Goal: Task Accomplishment & Management: Manage account settings

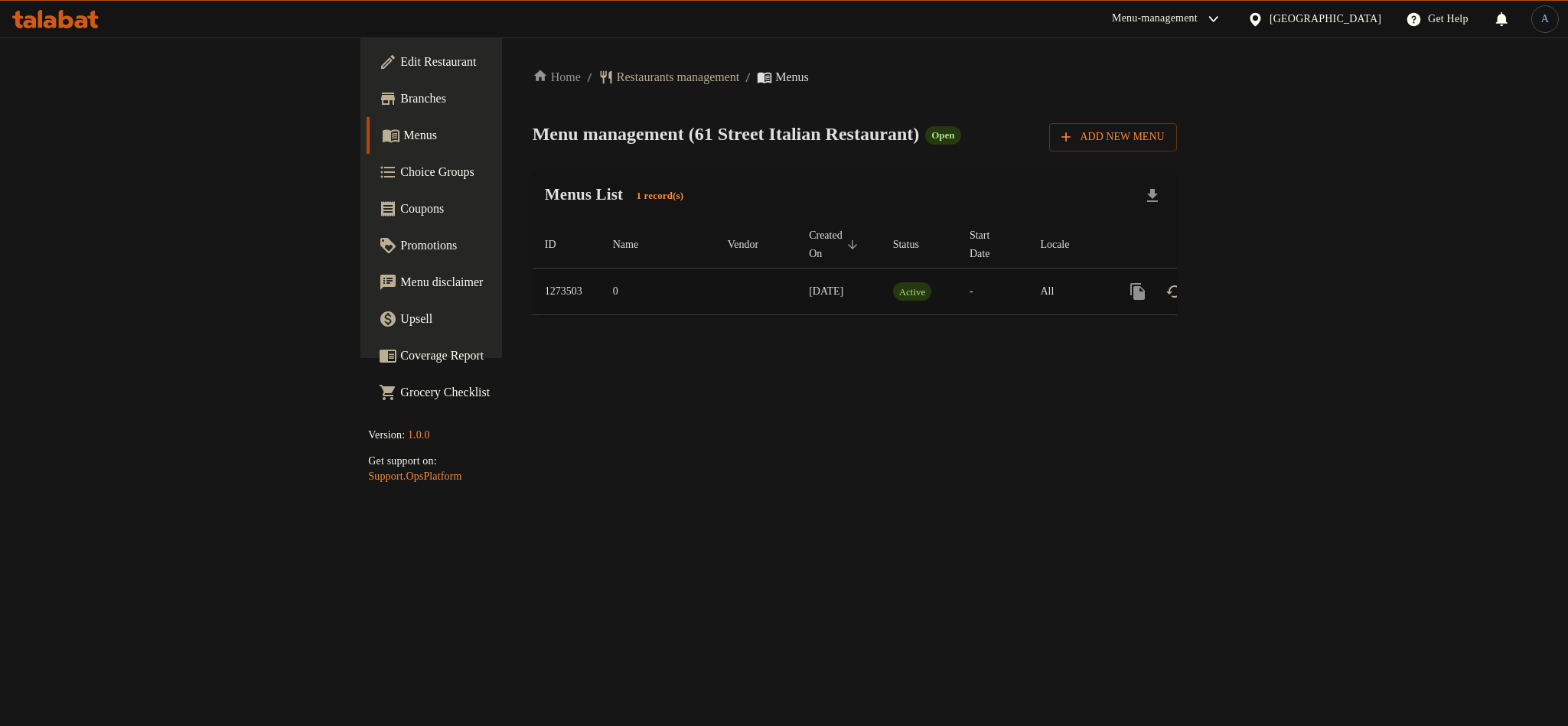
click at [1267, 282] on link "enhanced table" at bounding box center [1248, 291] width 37 height 37
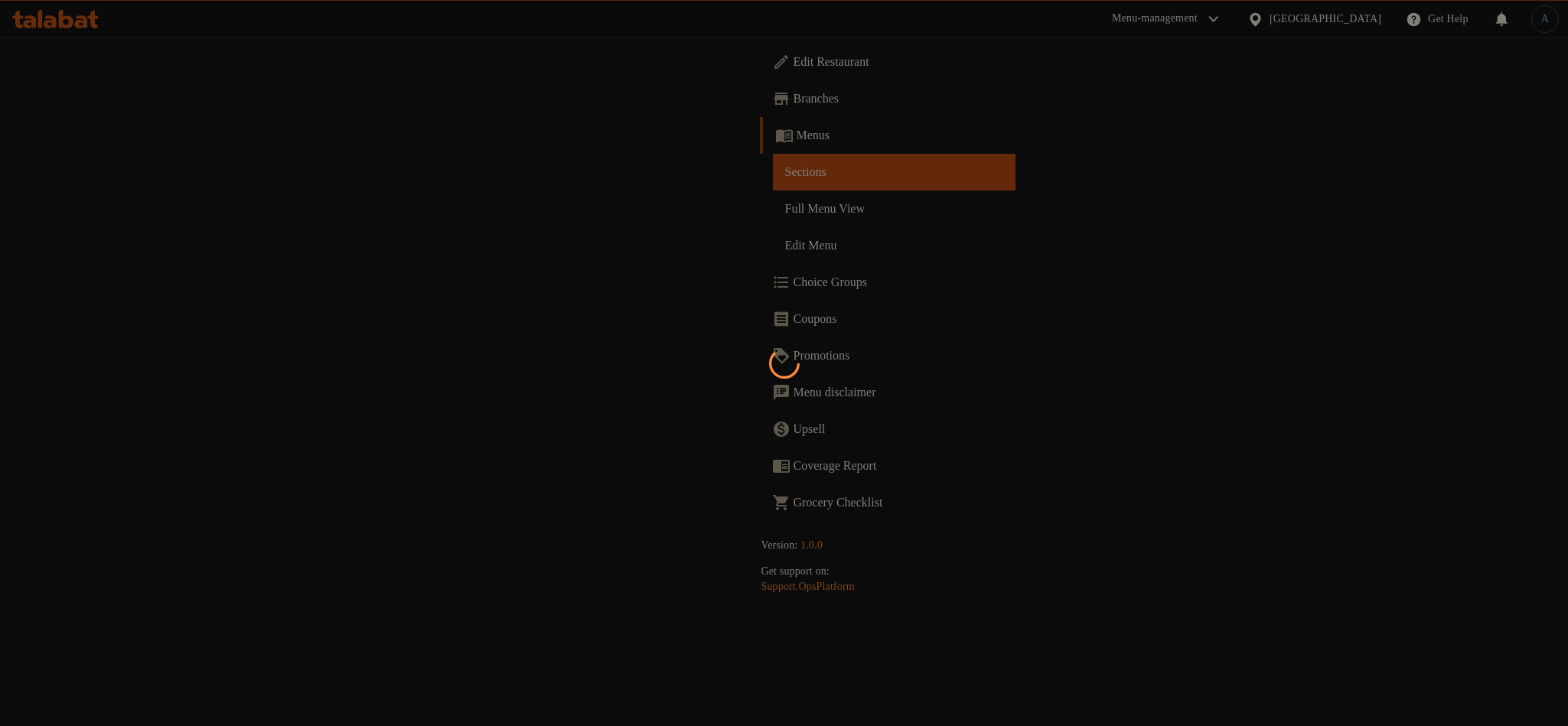
click at [193, 188] on div at bounding box center [784, 363] width 1568 height 726
click at [795, 157] on div at bounding box center [784, 363] width 1568 height 726
click at [847, 369] on div at bounding box center [784, 363] width 1568 height 726
click at [938, 319] on div at bounding box center [784, 363] width 1568 height 726
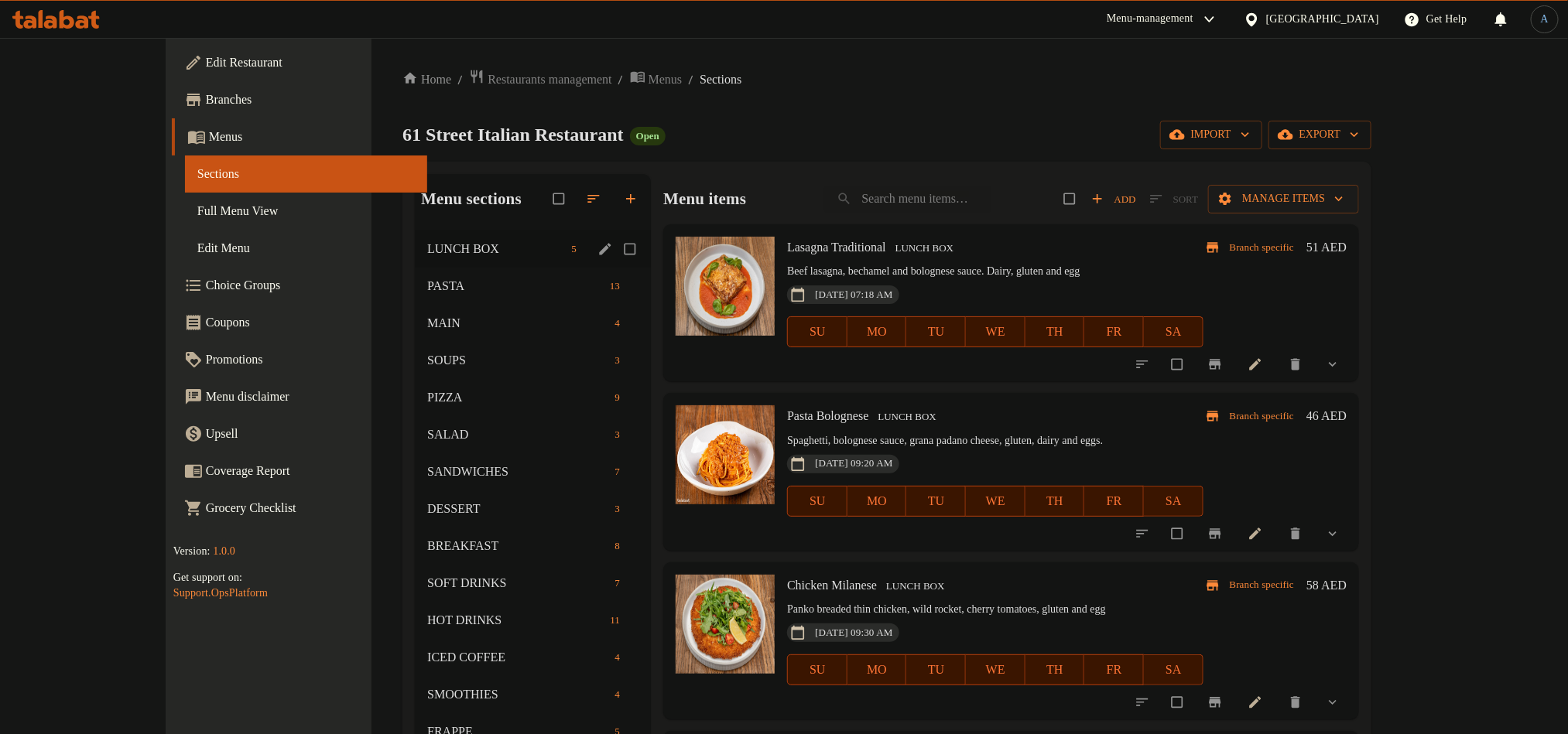
click at [427, 246] on span "LUNCH BOX" at bounding box center [496, 249] width 138 height 18
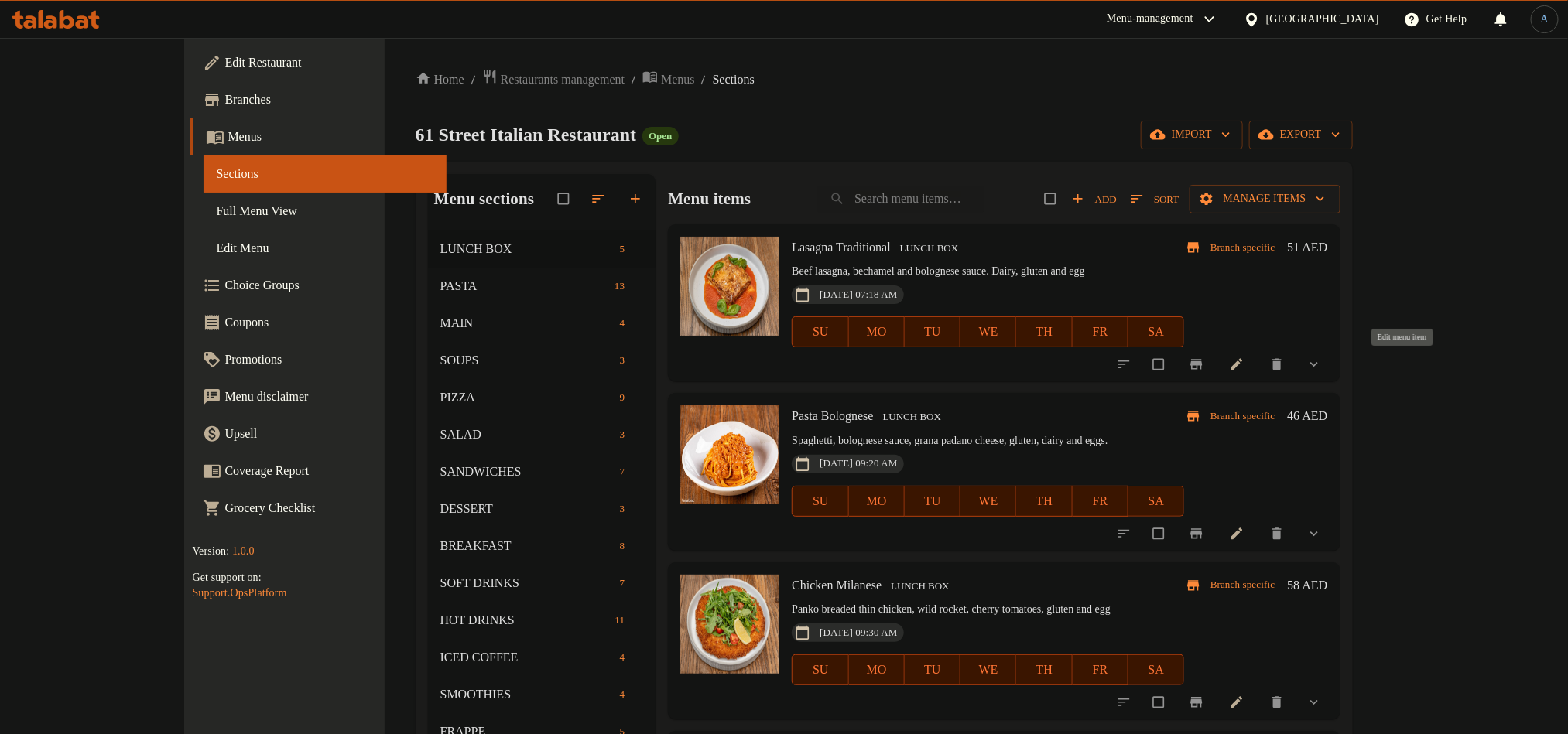
click at [1242, 366] on icon at bounding box center [1235, 364] width 12 height 12
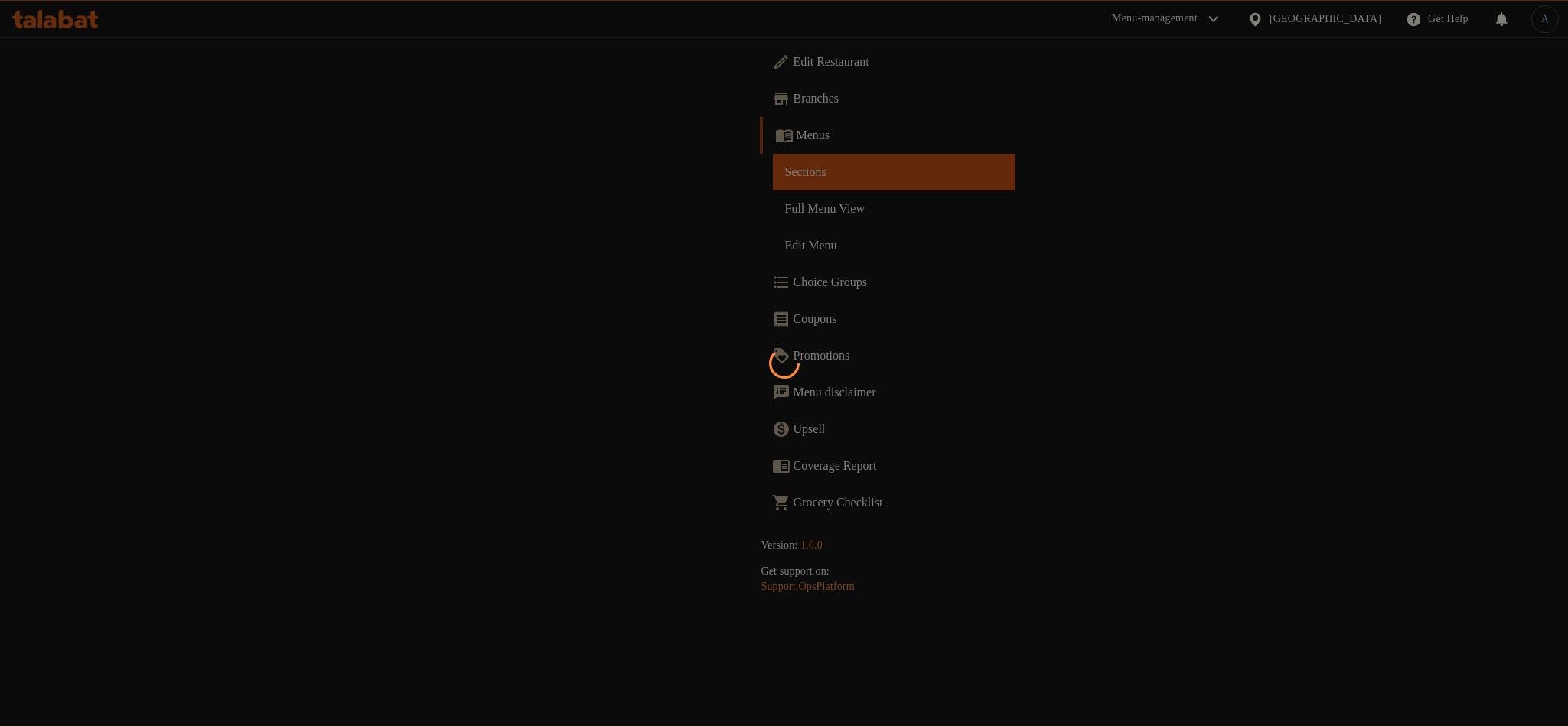
click at [569, 461] on div at bounding box center [784, 363] width 1568 height 726
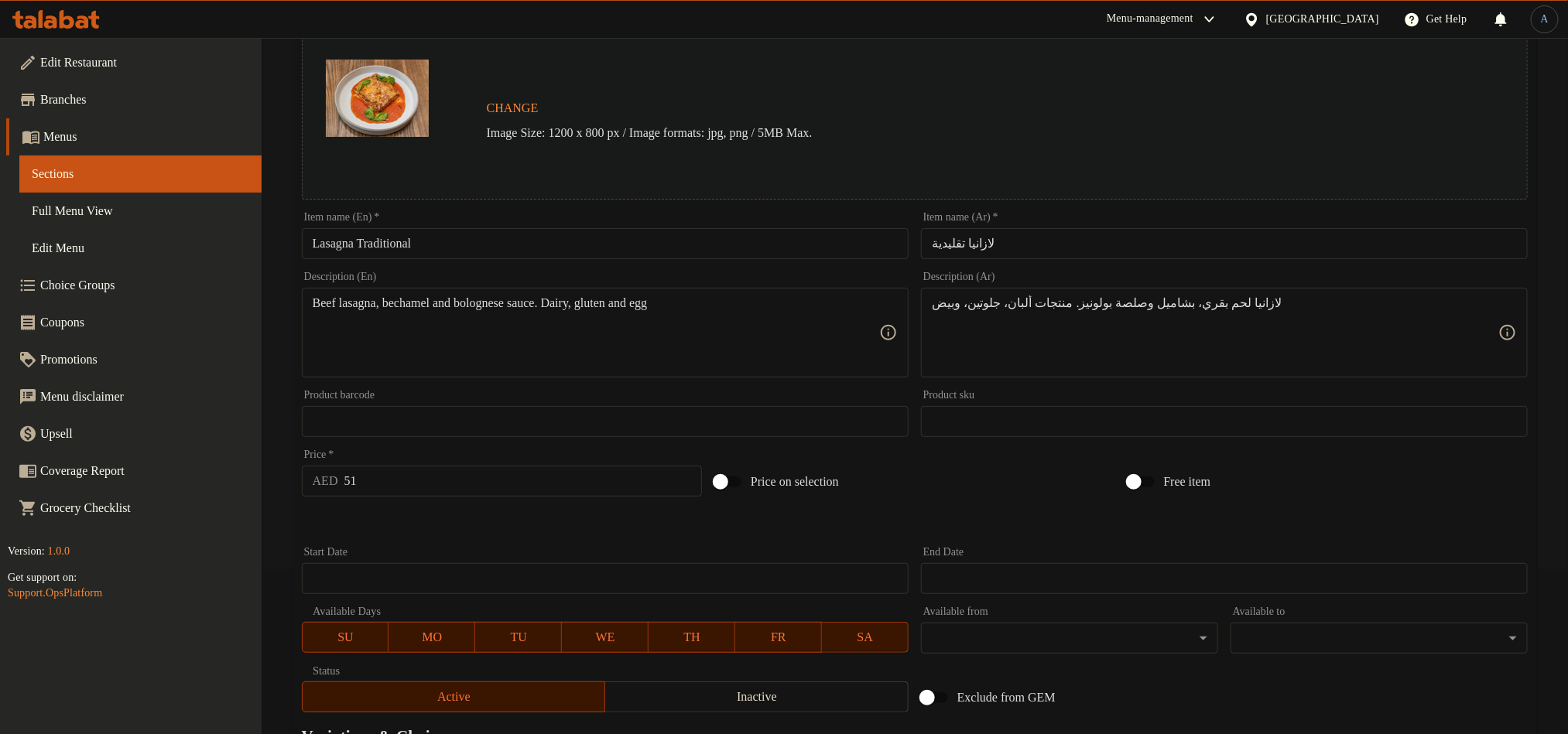
scroll to position [397, 0]
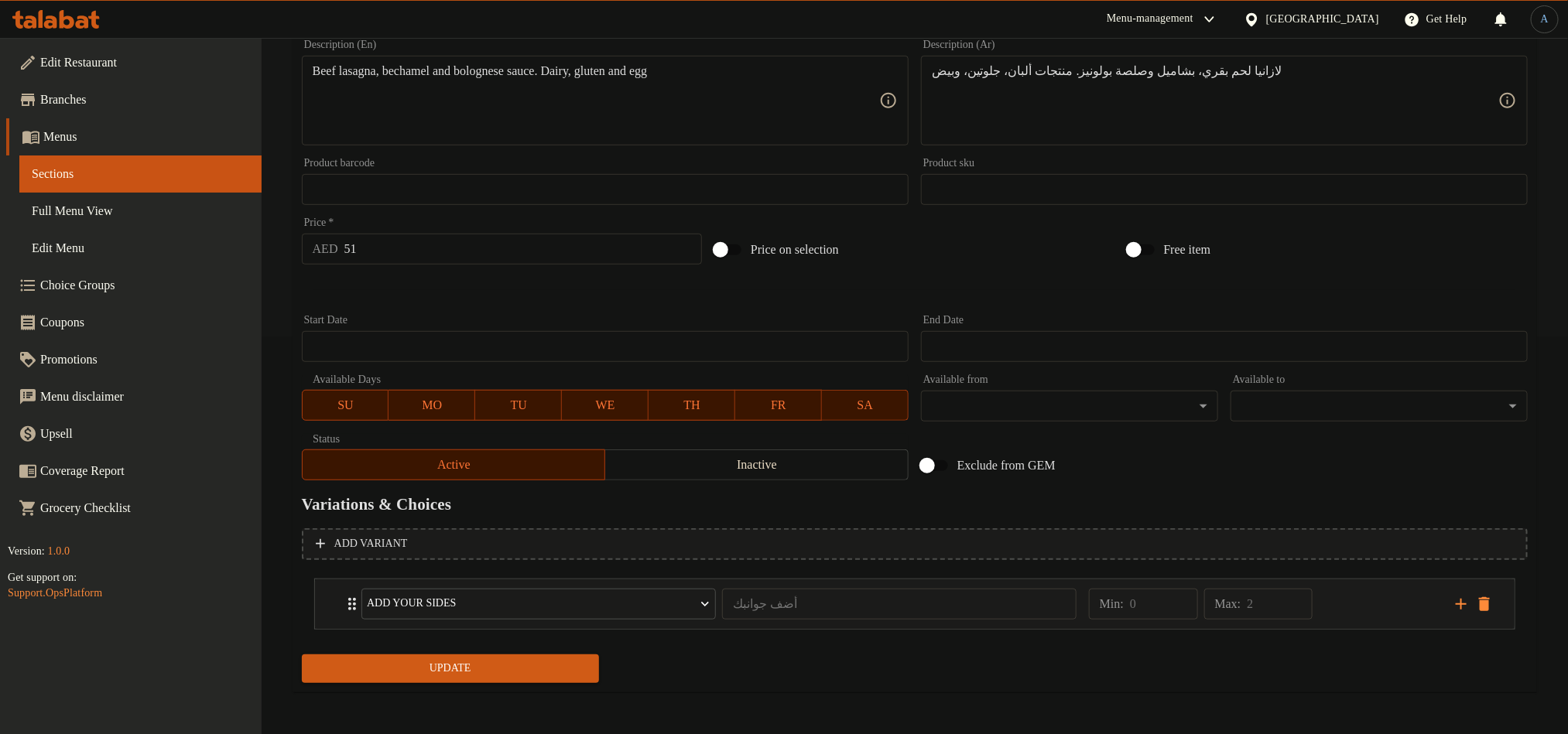
click at [1322, 473] on div "Exclude from GEM" at bounding box center [1121, 465] width 413 height 42
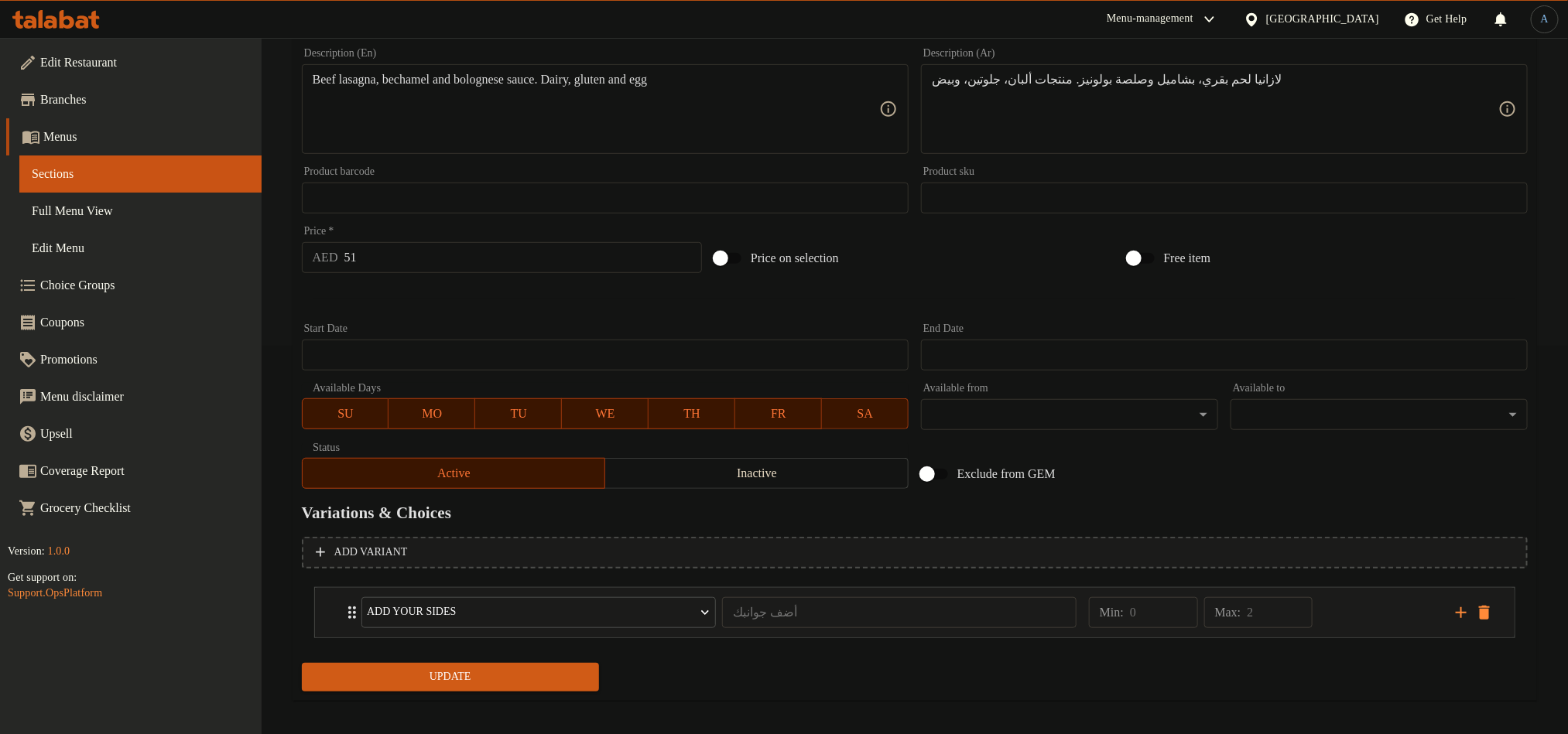
scroll to position [0, 0]
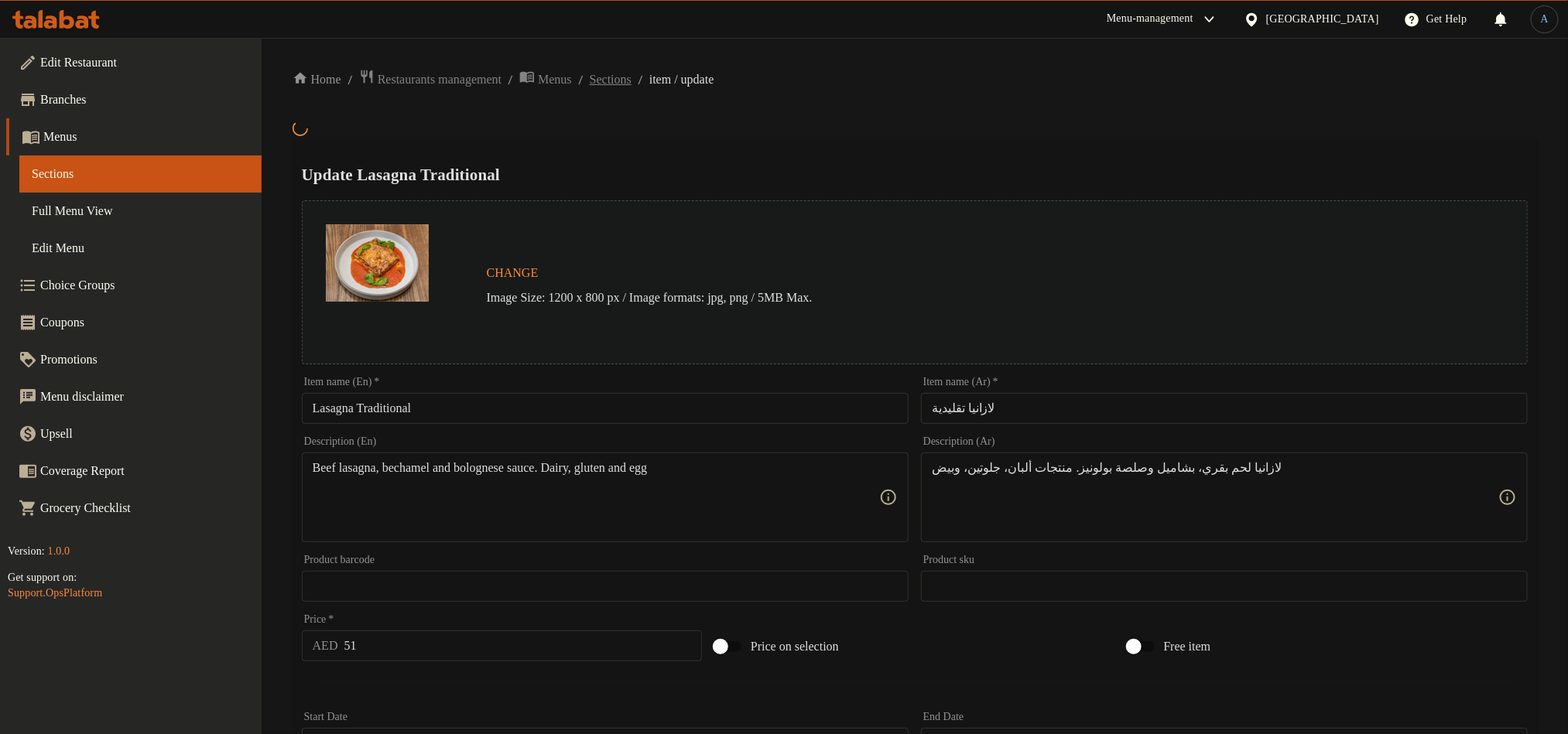
click at [620, 70] on span "Sections" at bounding box center [611, 79] width 42 height 18
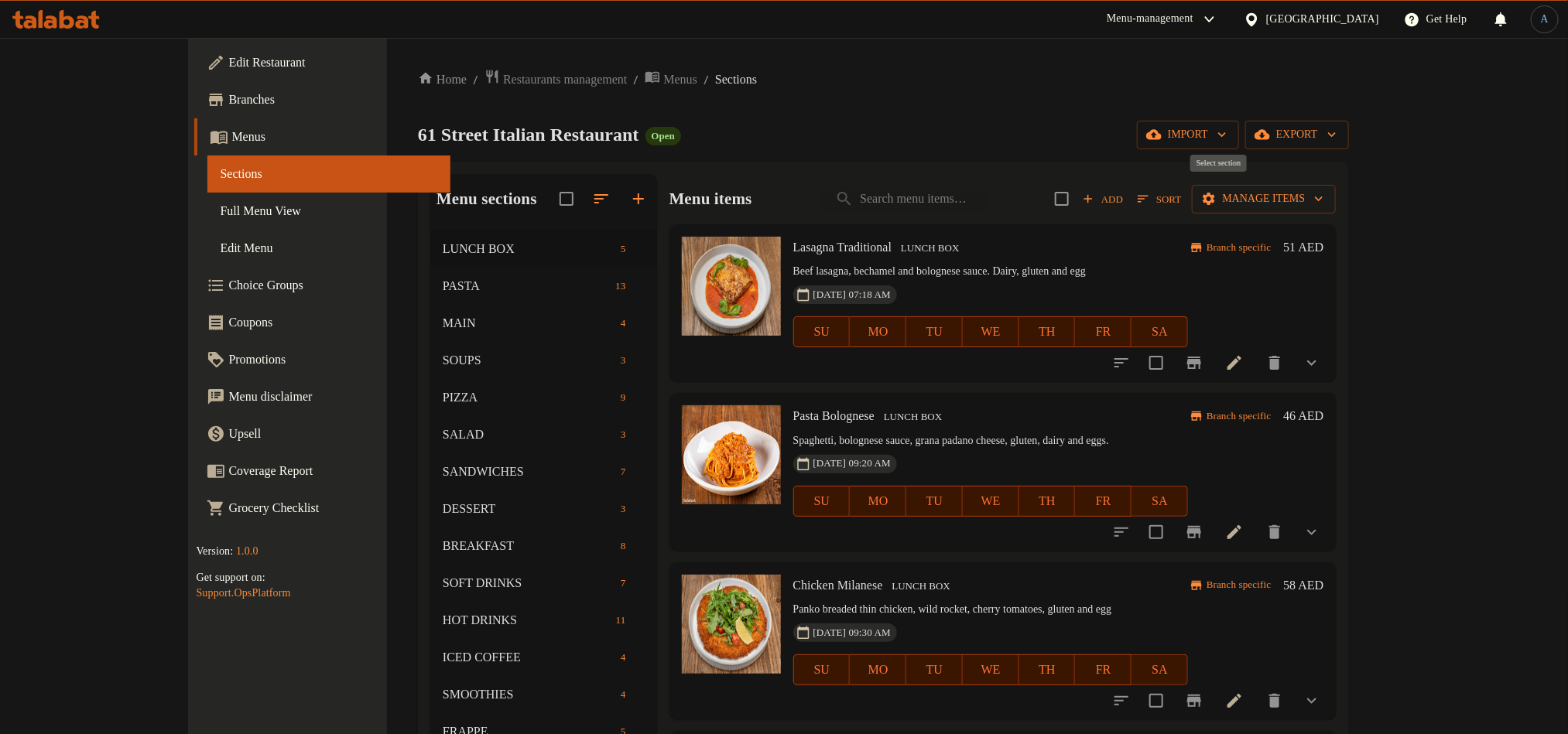
click at [1078, 200] on input "checkbox" at bounding box center [1062, 199] width 33 height 33
checkbox input "true"
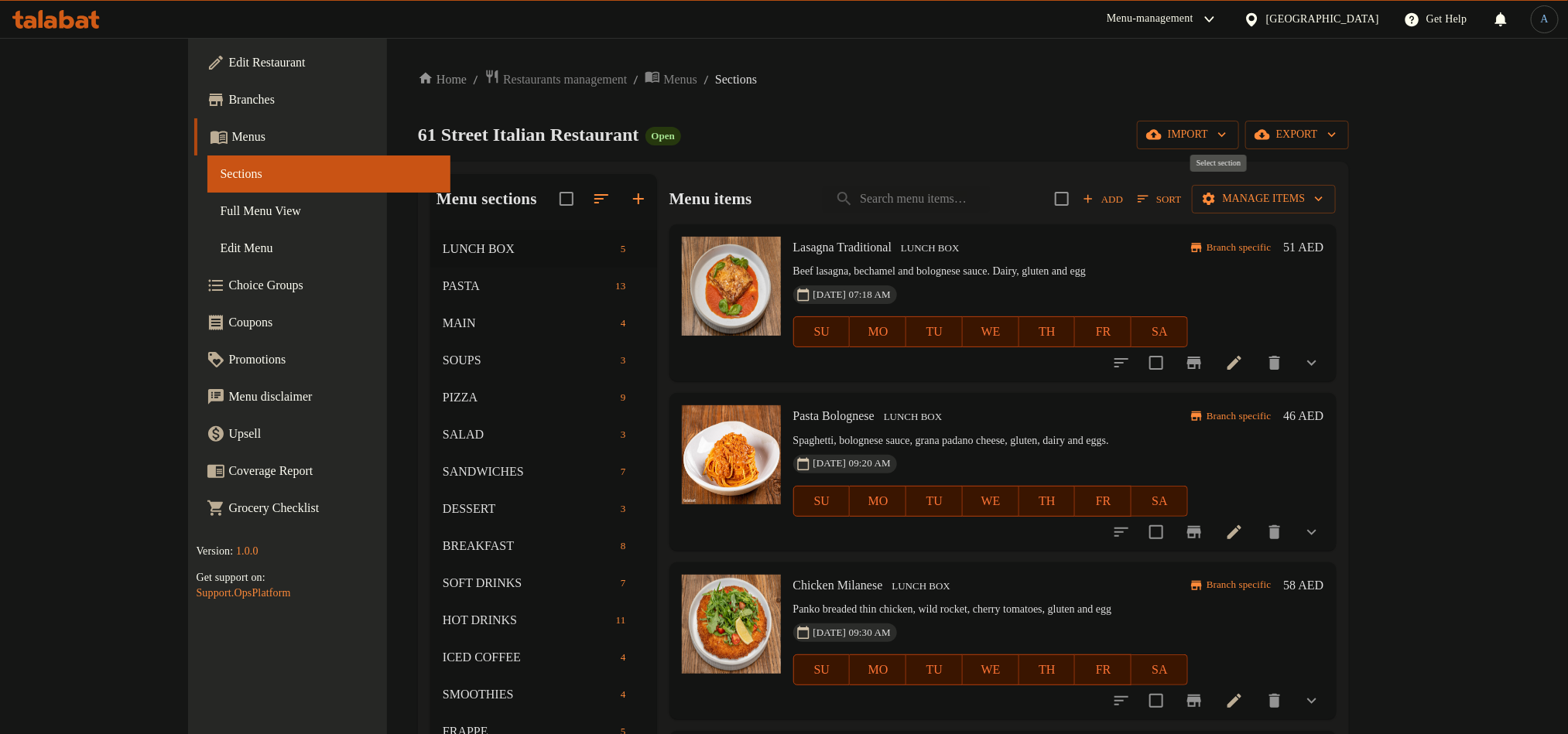
checkbox input "true"
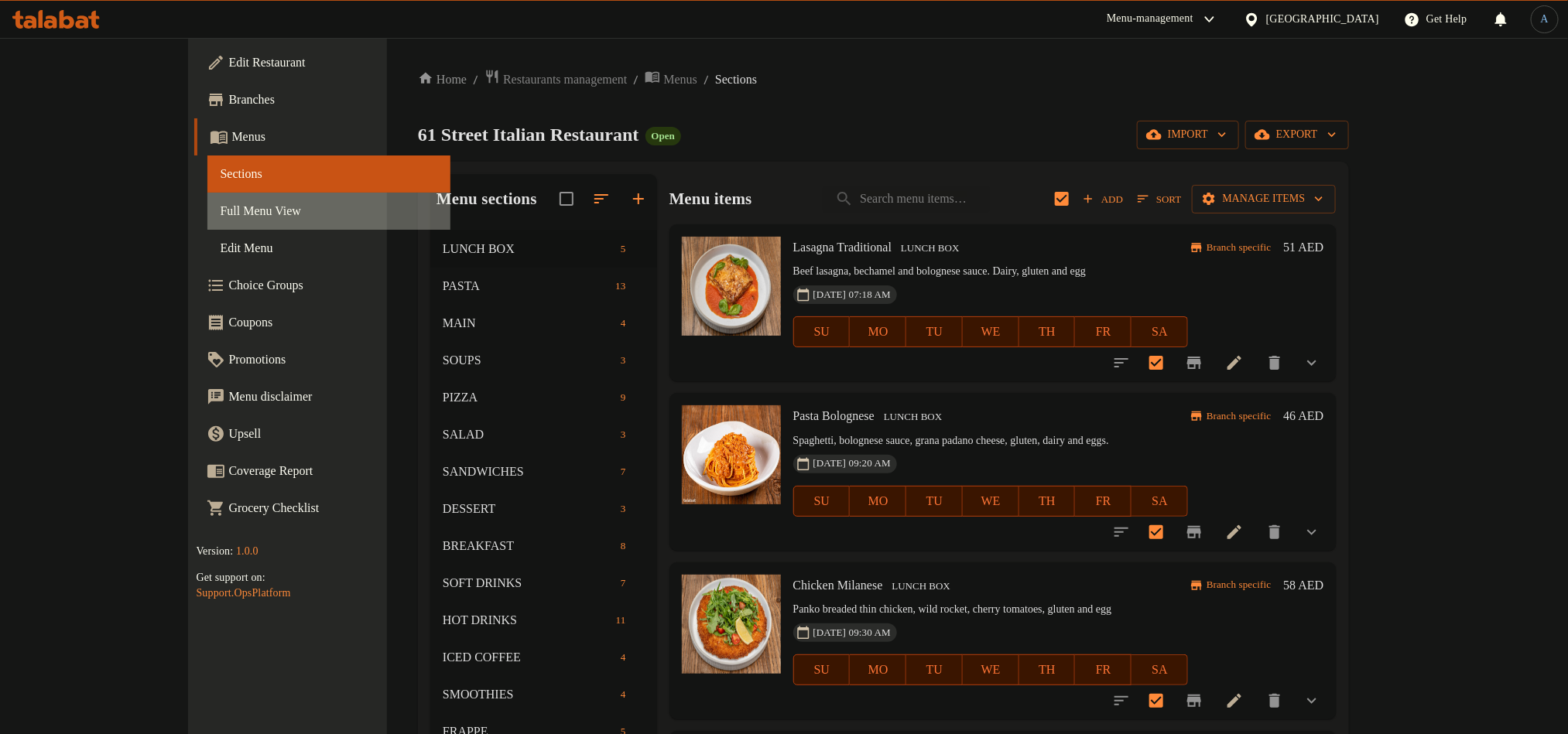
click at [220, 207] on span "Full Menu View" at bounding box center [328, 211] width 217 height 18
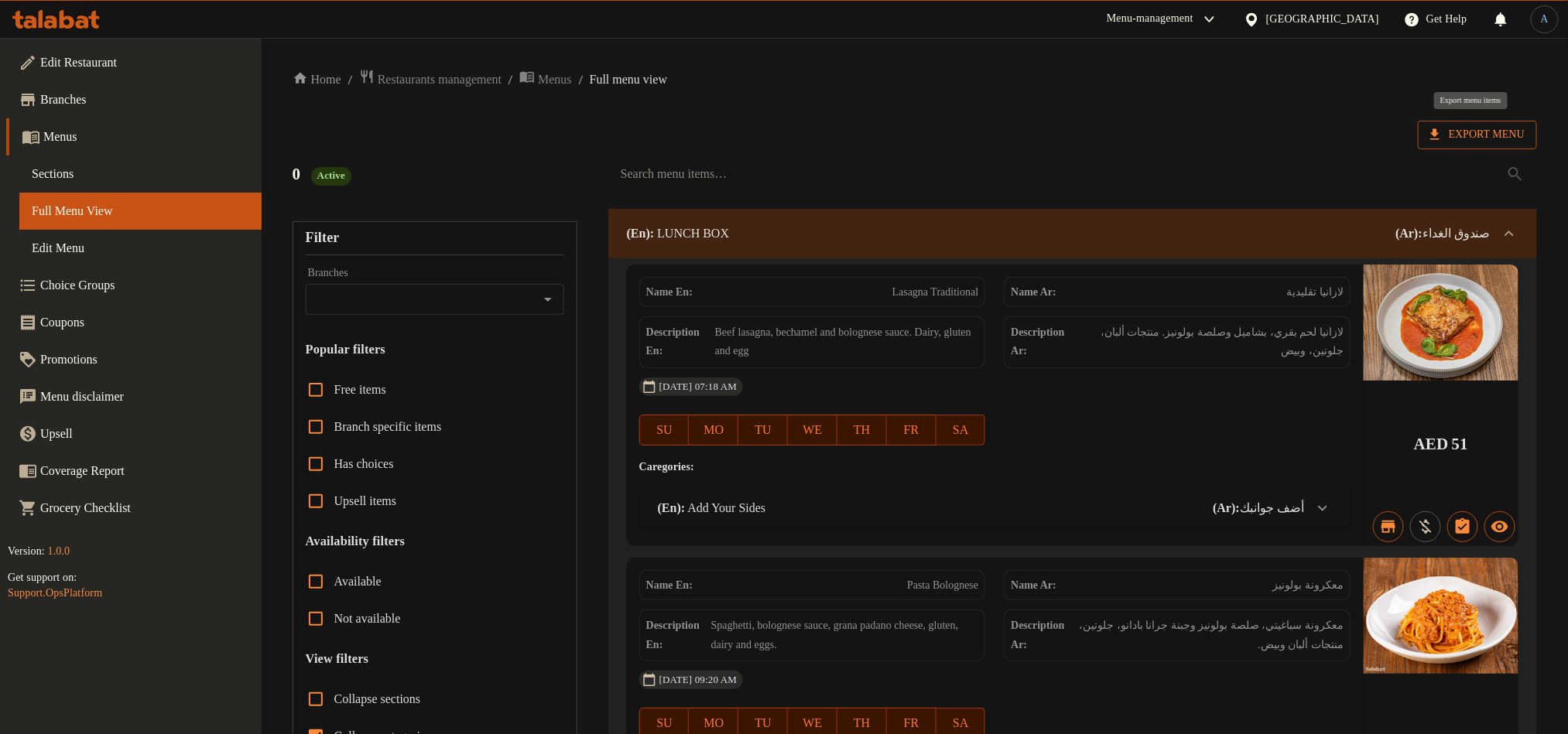
click at [1453, 130] on span "Export Menu" at bounding box center [1477, 134] width 95 height 19
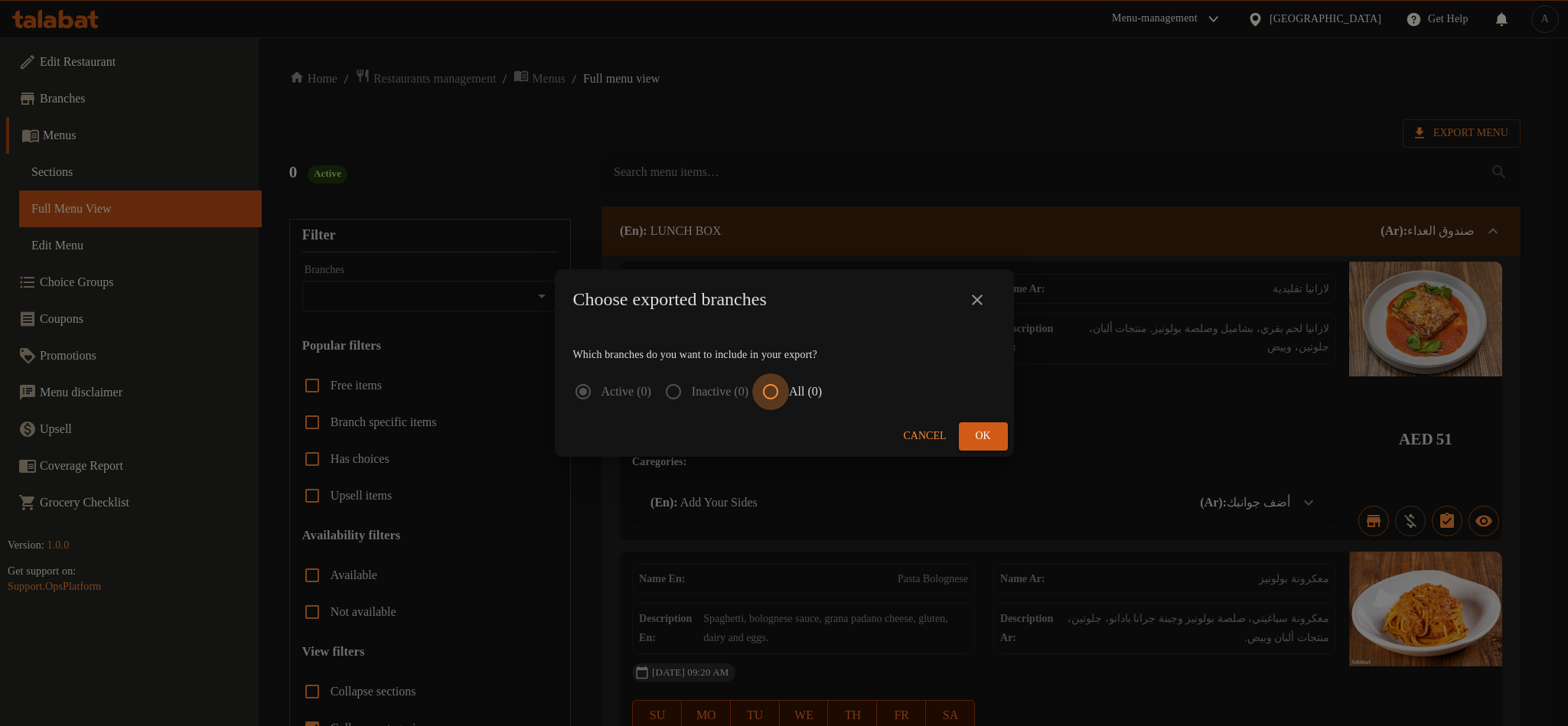
click at [789, 394] on input "All (0)" at bounding box center [771, 391] width 37 height 37
radio input "true"
click at [980, 299] on icon "close" at bounding box center [977, 299] width 18 height 18
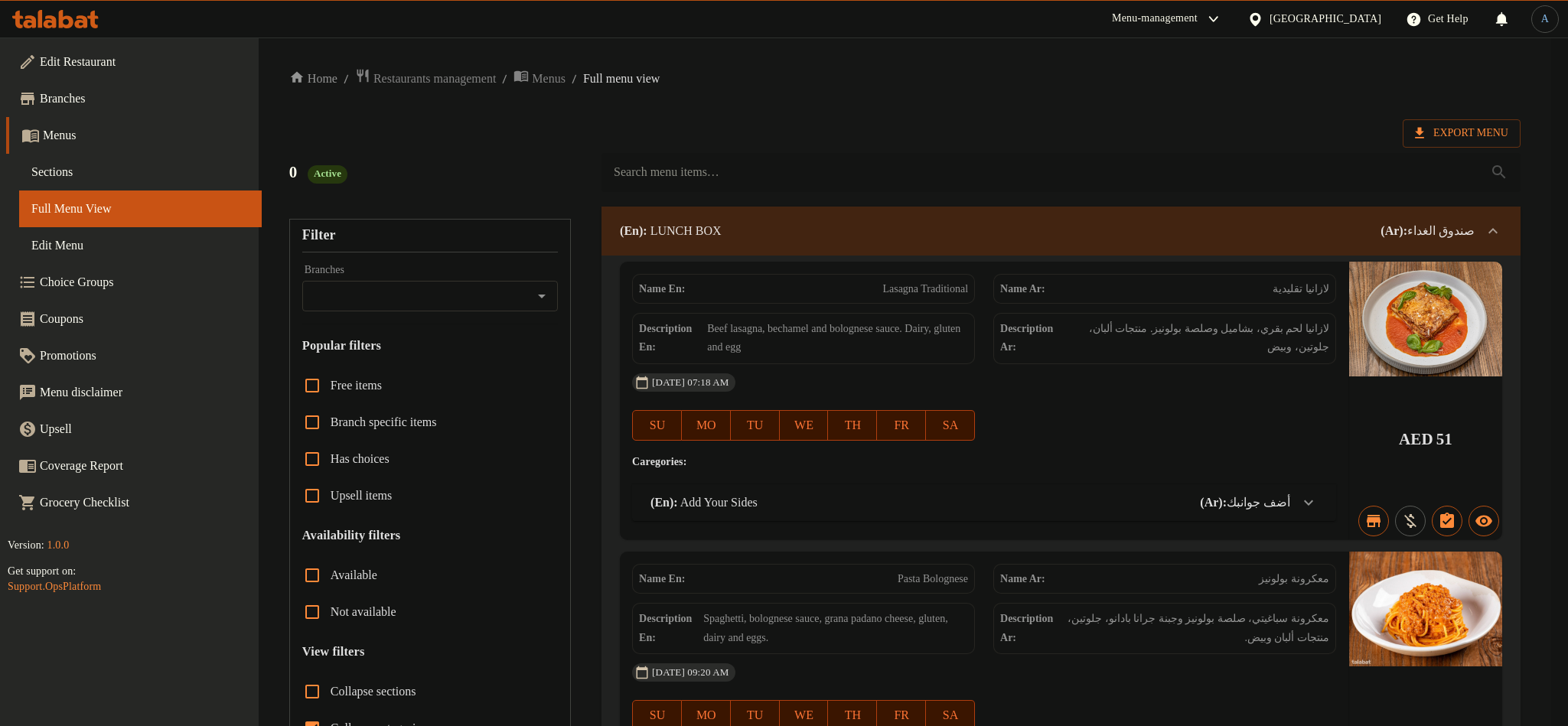
click at [1088, 133] on div "Export Menu" at bounding box center [905, 133] width 1232 height 28
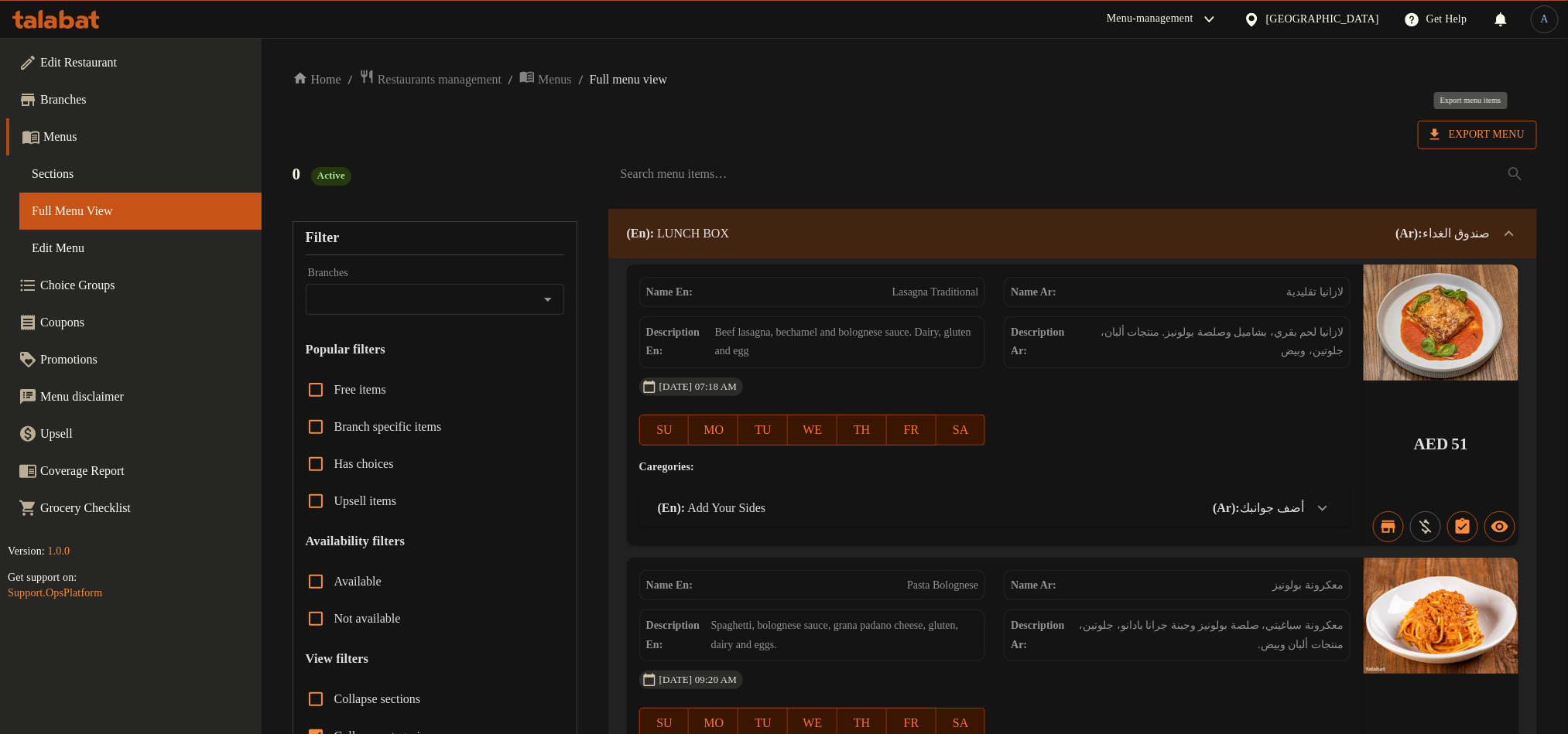
click at [1491, 137] on span "Export Menu" at bounding box center [1477, 134] width 95 height 19
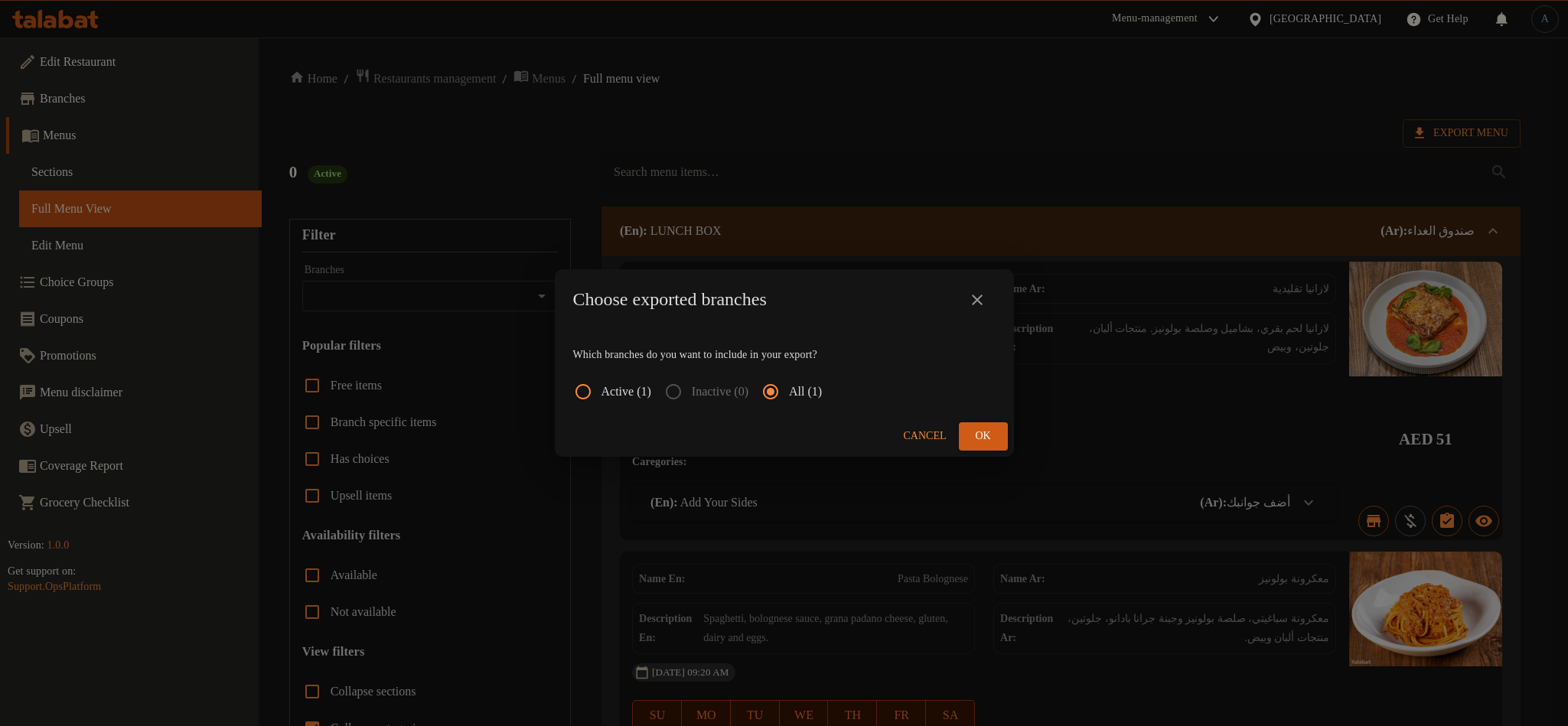
click at [974, 429] on span "Ok" at bounding box center [983, 436] width 24 height 19
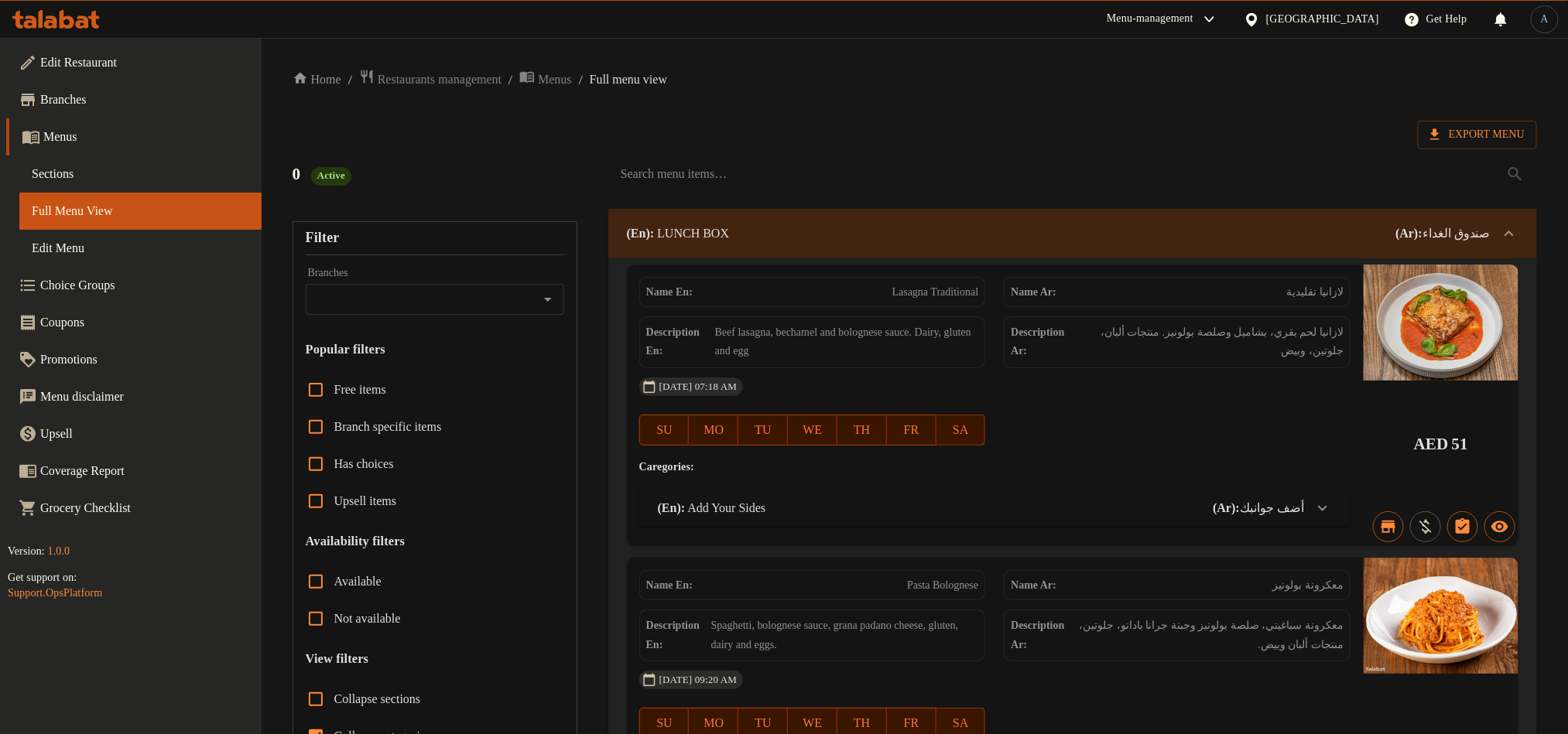
drag, startPoint x: 100, startPoint y: 75, endPoint x: 110, endPoint y: 75, distance: 10.0
click at [100, 75] on link "Edit Restaurant" at bounding box center [134, 63] width 255 height 37
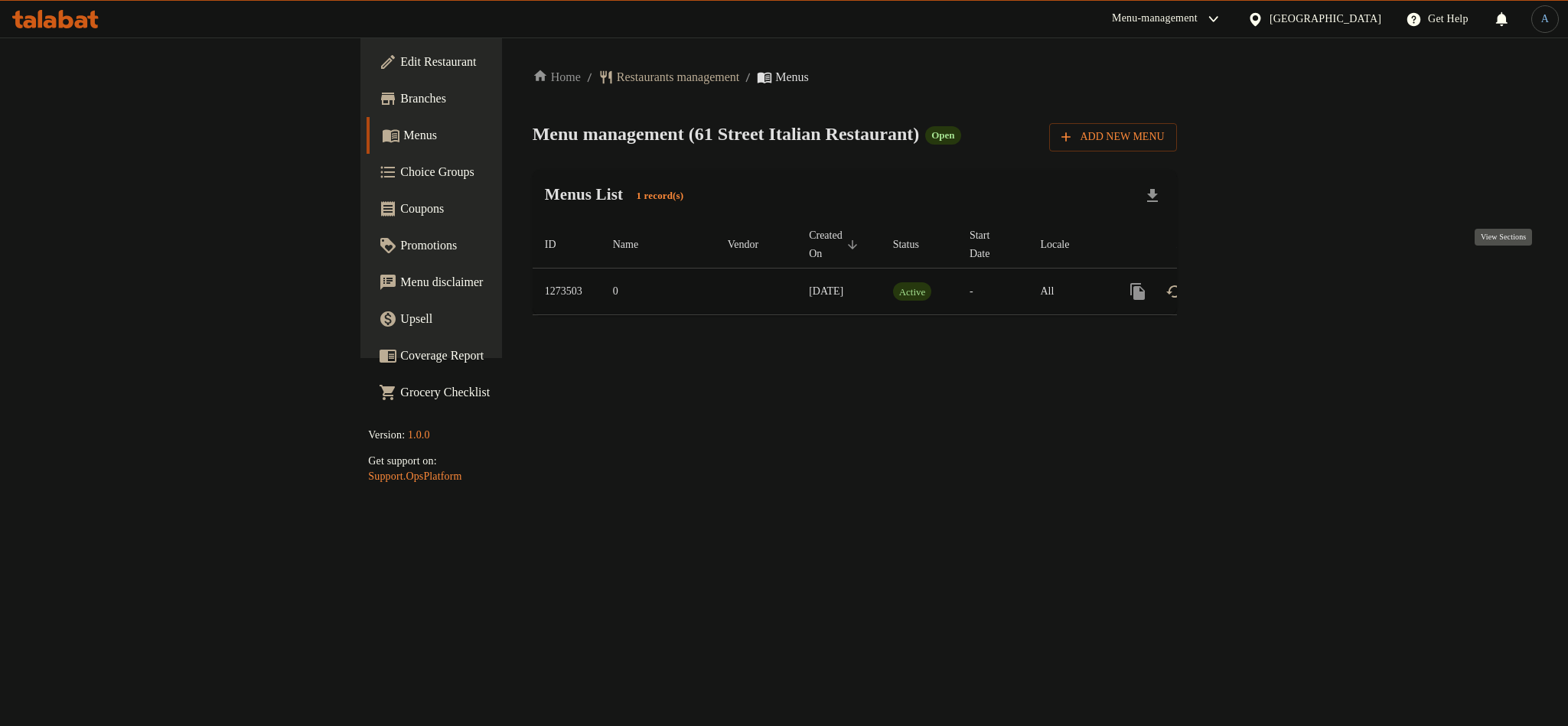
click at [1267, 274] on link "enhanced table" at bounding box center [1248, 291] width 37 height 37
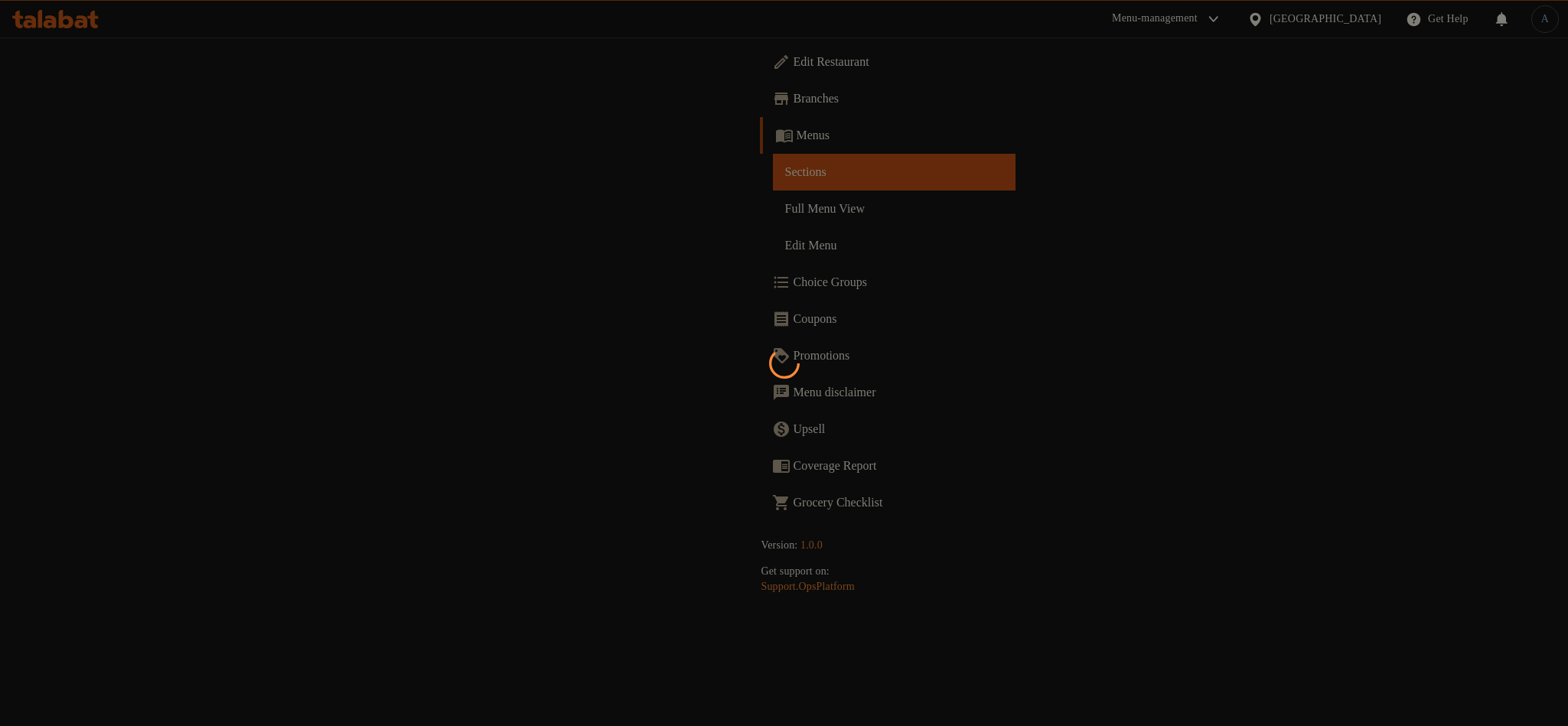
click at [821, 223] on div at bounding box center [784, 363] width 1568 height 726
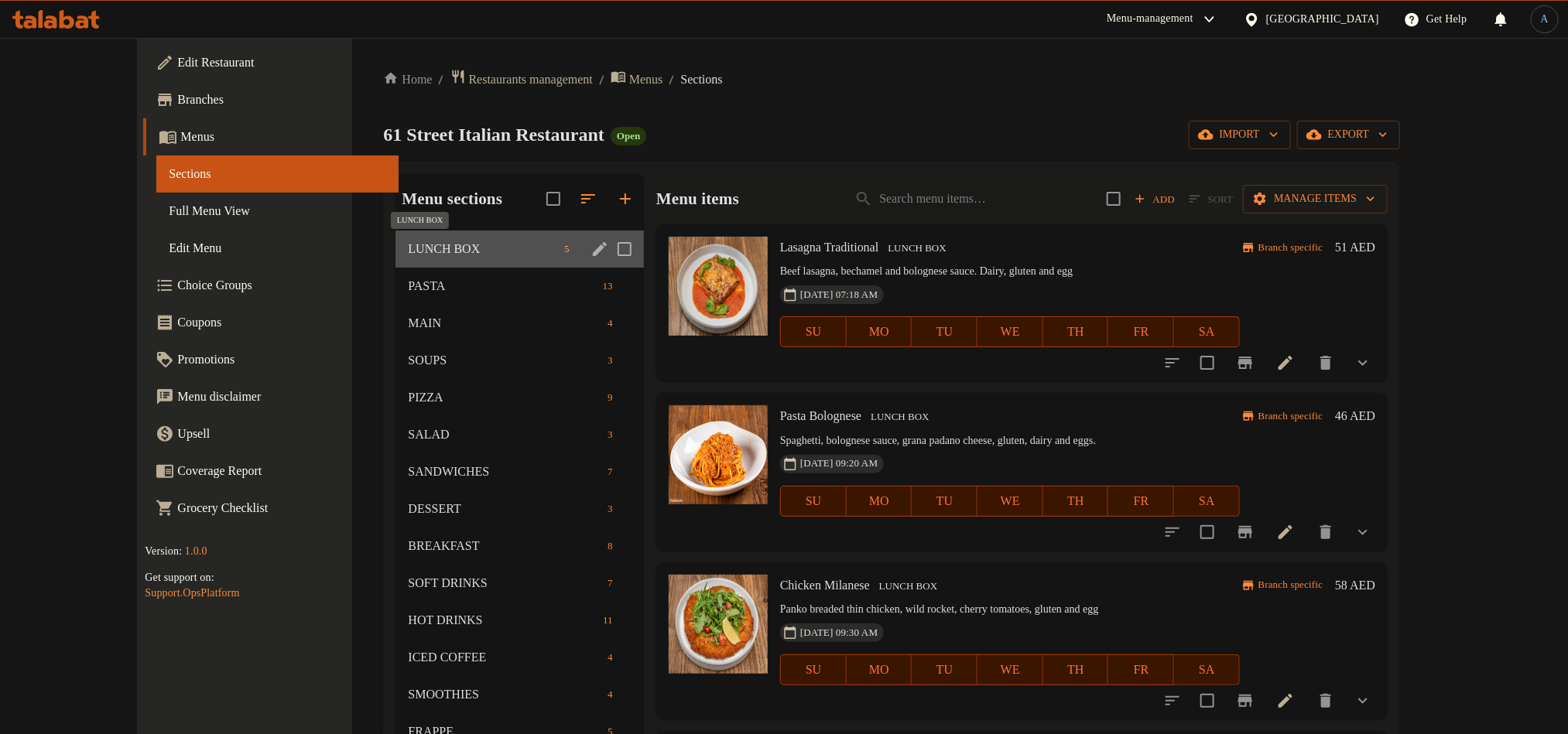
click at [425, 242] on span "LUNCH BOX" at bounding box center [483, 249] width 150 height 18
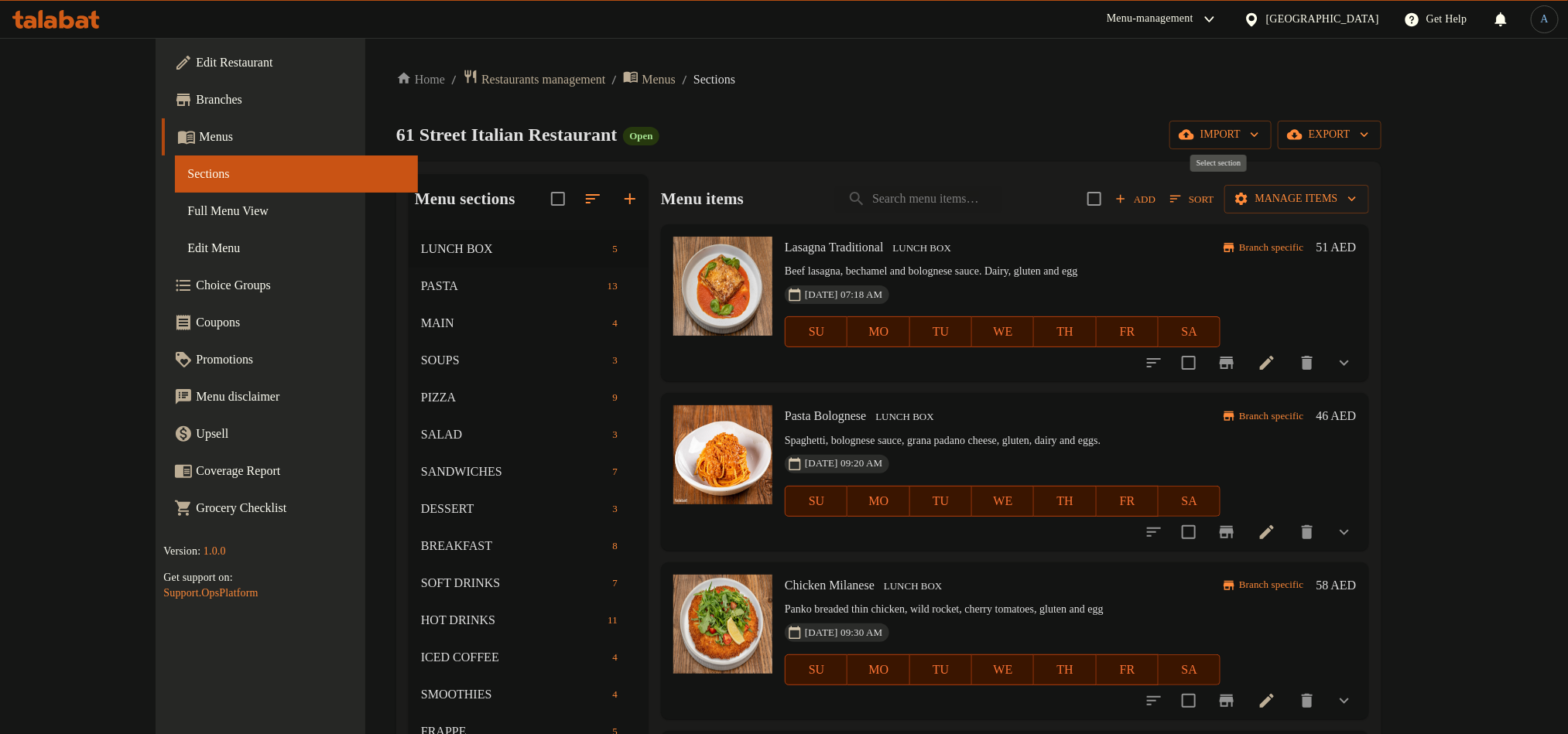
click at [1111, 197] on input "checkbox" at bounding box center [1094, 199] width 33 height 33
checkbox input "true"
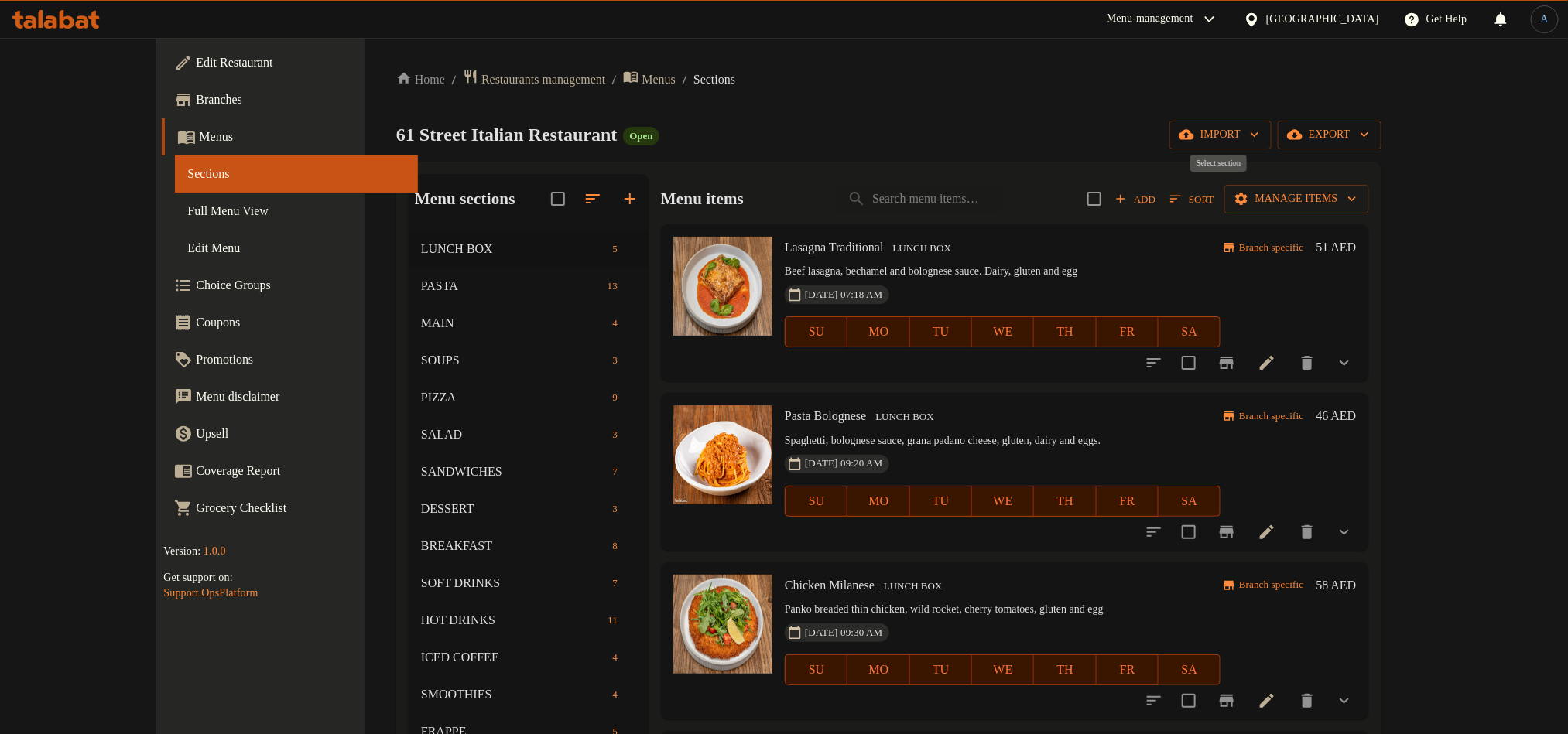
checkbox input "true"
click at [1356, 195] on span "Manage items" at bounding box center [1296, 199] width 120 height 19
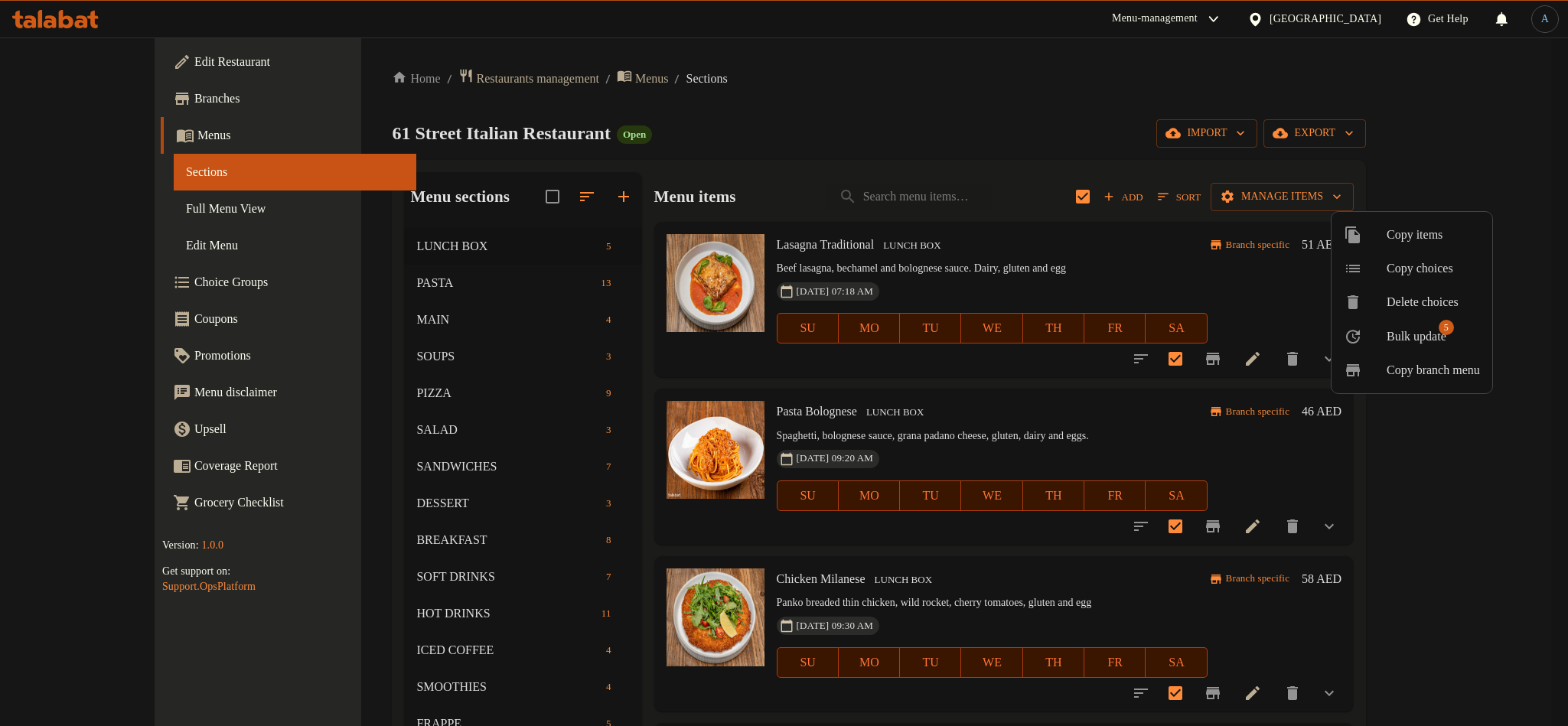
click at [1427, 335] on span "Bulk update" at bounding box center [1416, 336] width 59 height 18
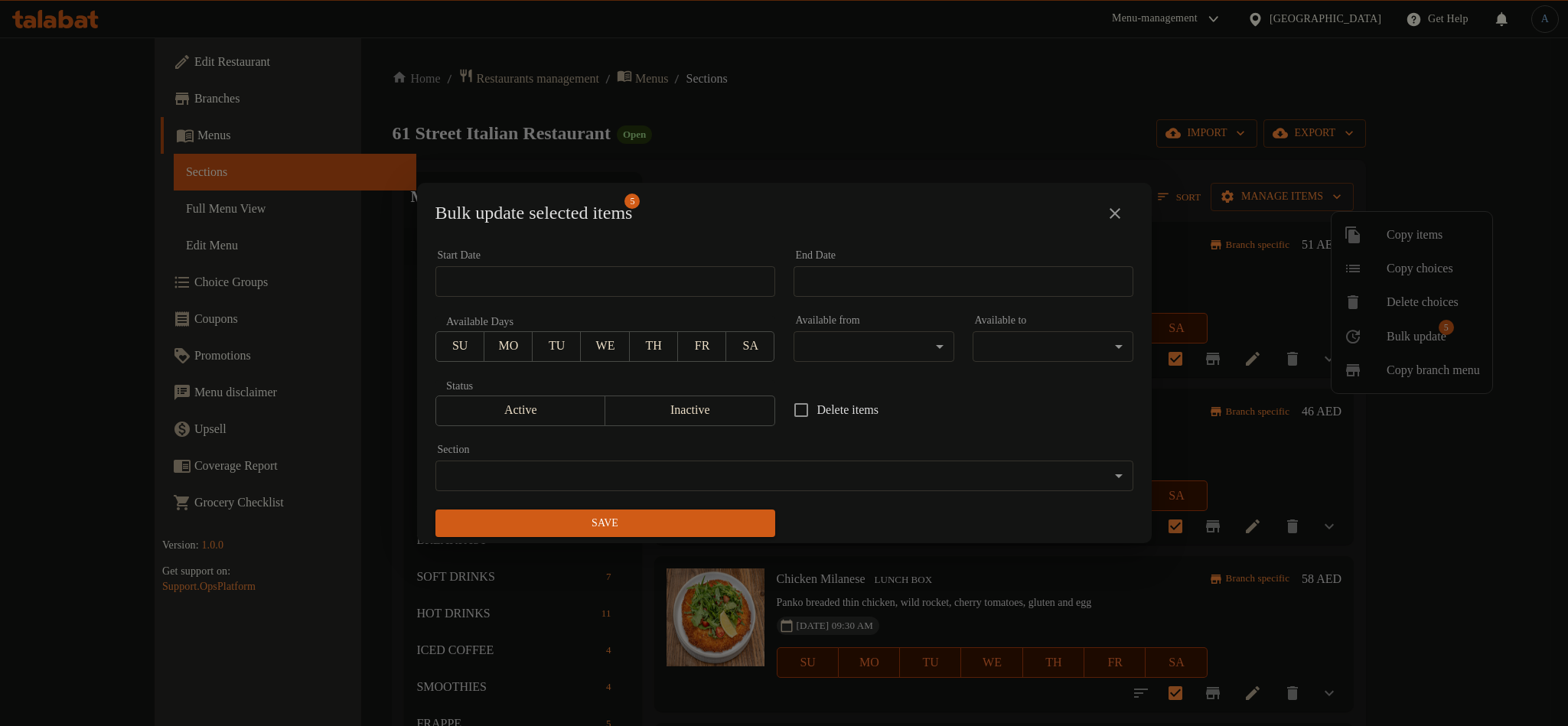
click at [913, 344] on body "​ Menu-management United Arab Emirates Get Help A Edit Restaurant Branches Menu…" at bounding box center [784, 382] width 1568 height 688
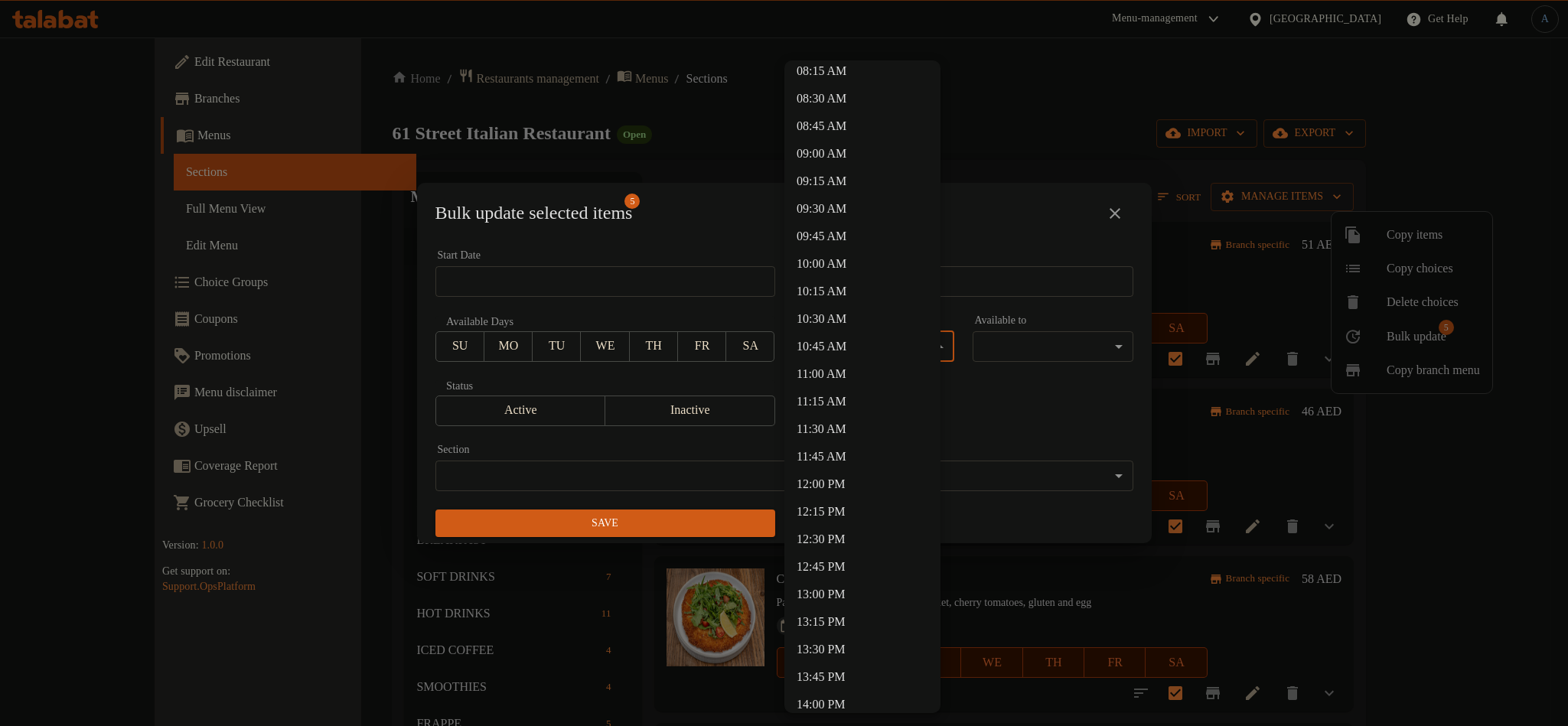
scroll to position [1032, 0]
click at [832, 473] on li "13:00 PM" at bounding box center [863, 479] width 156 height 28
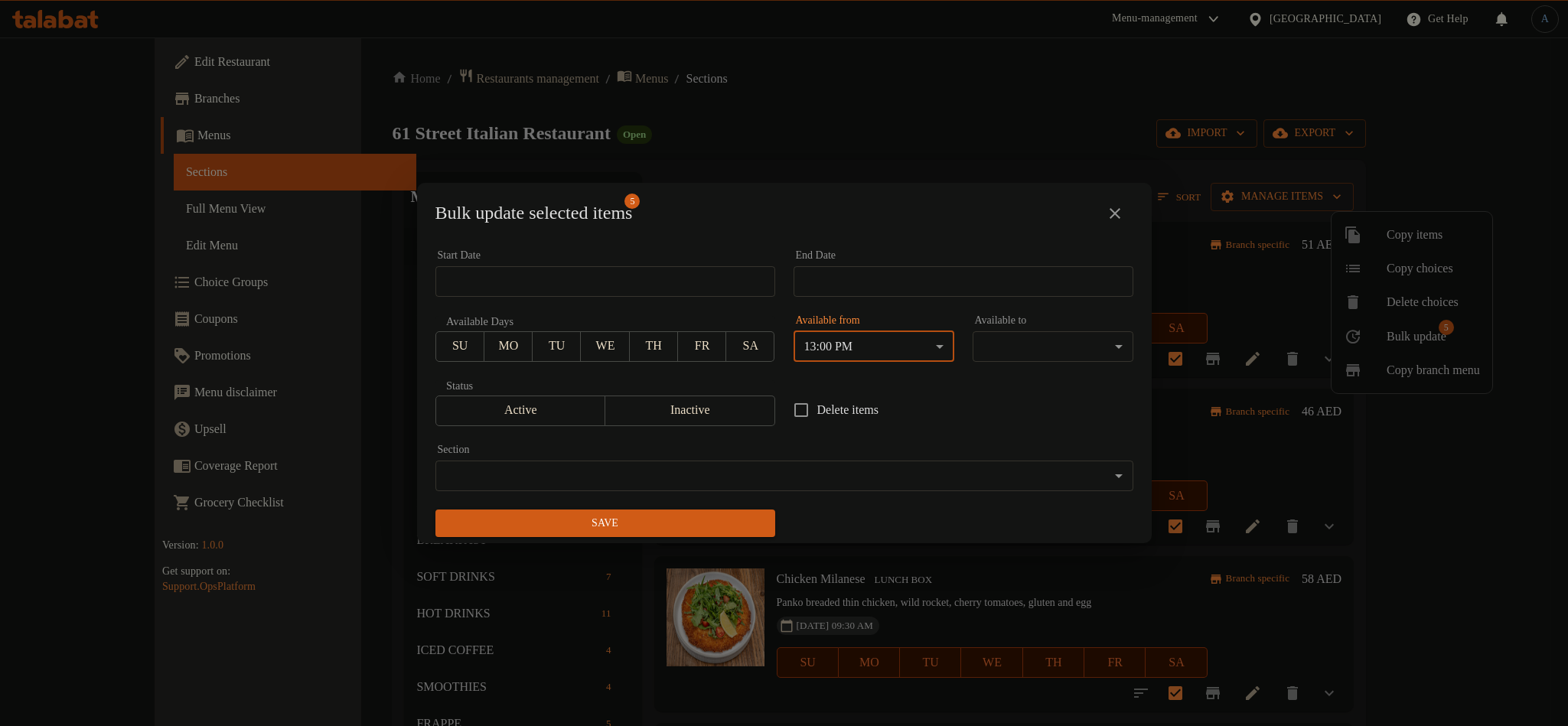
click at [1052, 332] on body "​ Menu-management United Arab Emirates Get Help A Edit Restaurant Branches Menu…" at bounding box center [784, 382] width 1568 height 688
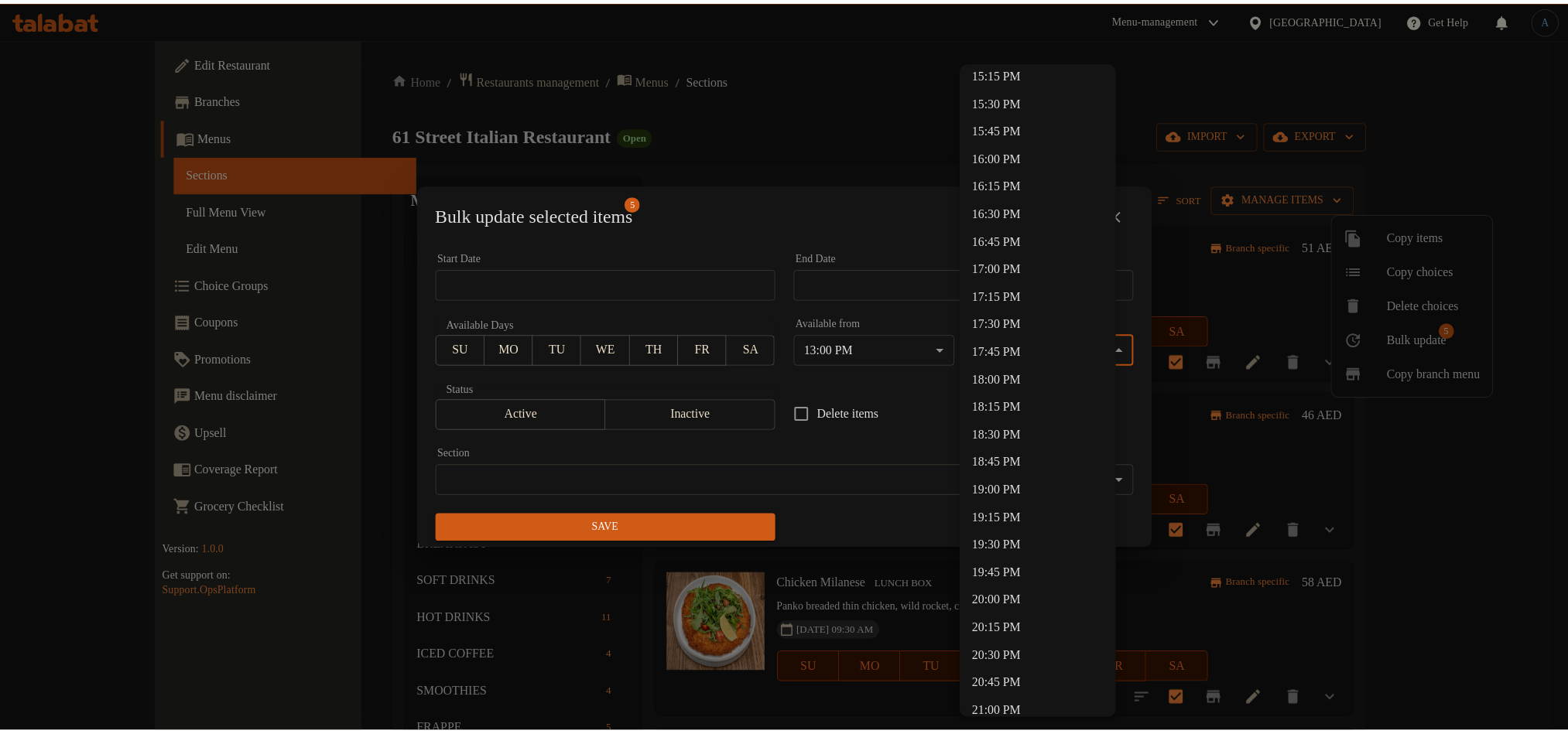
scroll to position [1703, 0]
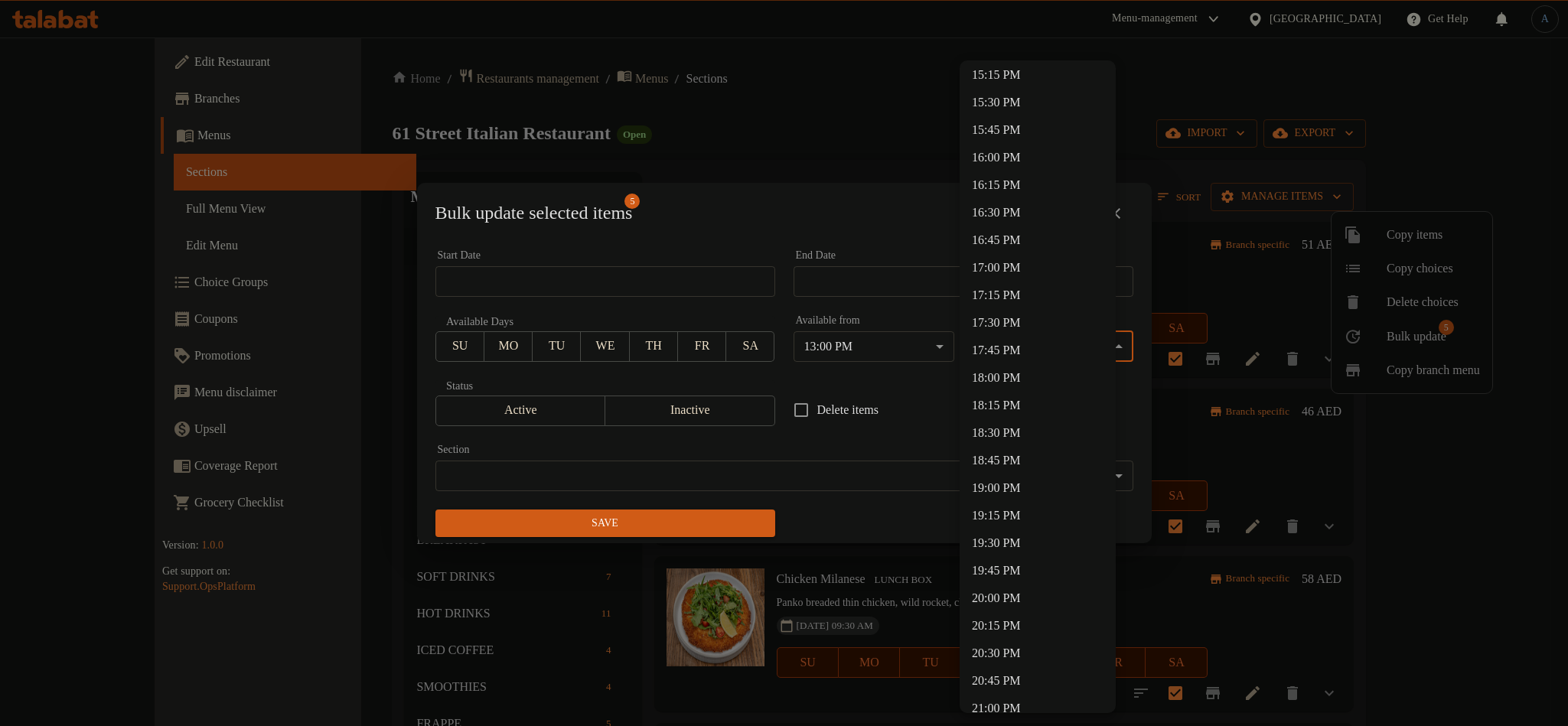
click at [1015, 161] on li "16:00 PM" at bounding box center [1038, 157] width 156 height 28
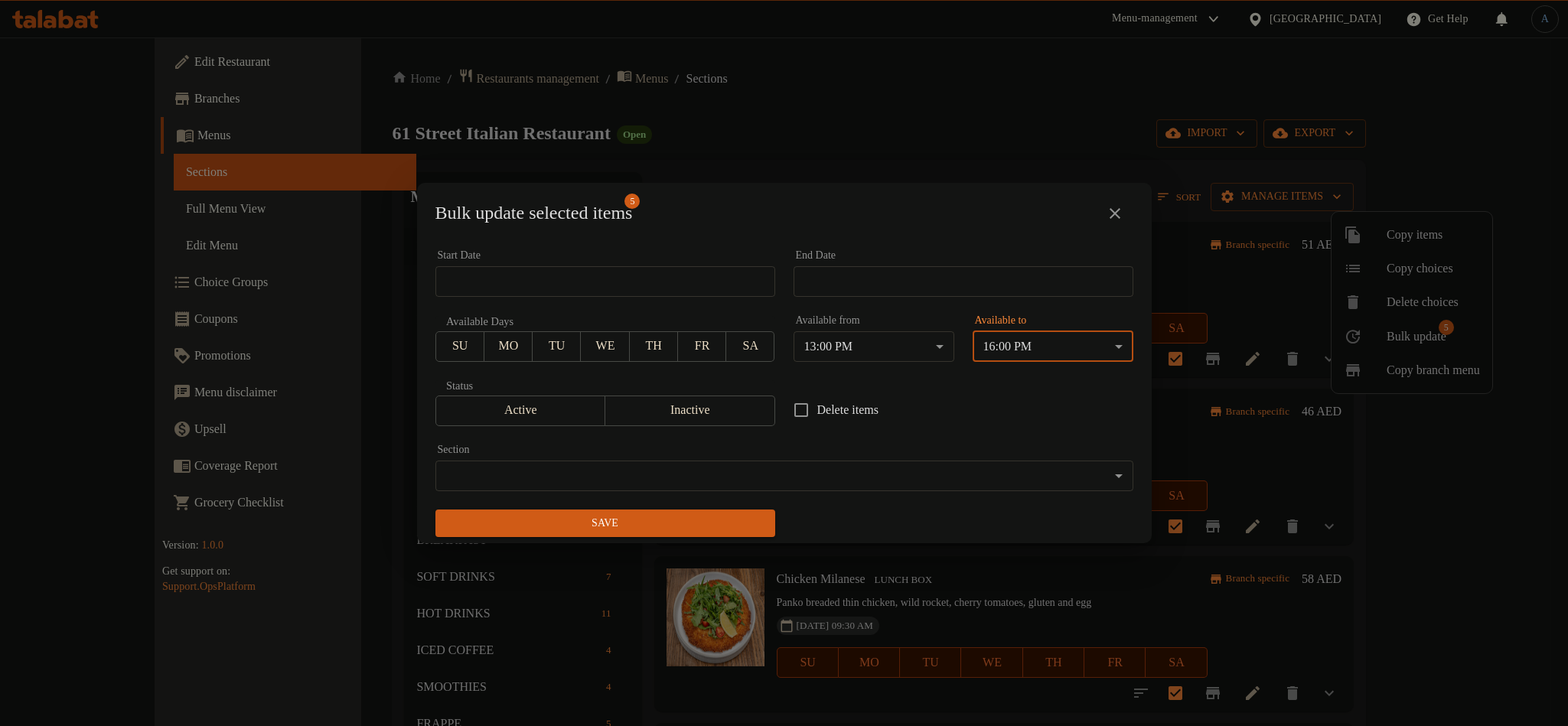
click at [907, 221] on div "Bulk update selected items 5" at bounding box center [784, 213] width 698 height 37
click at [706, 523] on span "Save" at bounding box center [605, 523] width 316 height 19
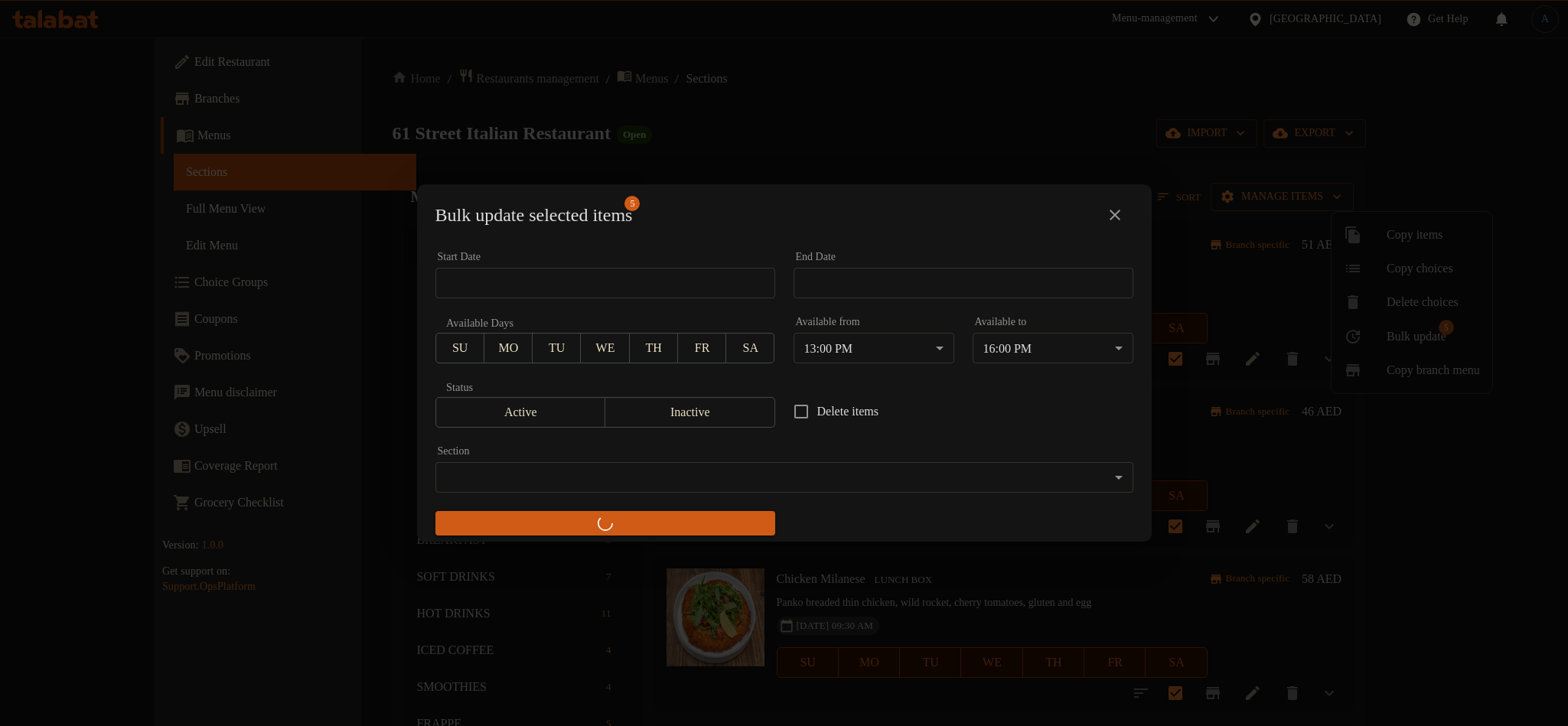
click at [802, 223] on div "Bulk update selected items 5" at bounding box center [784, 215] width 698 height 37
checkbox input "false"
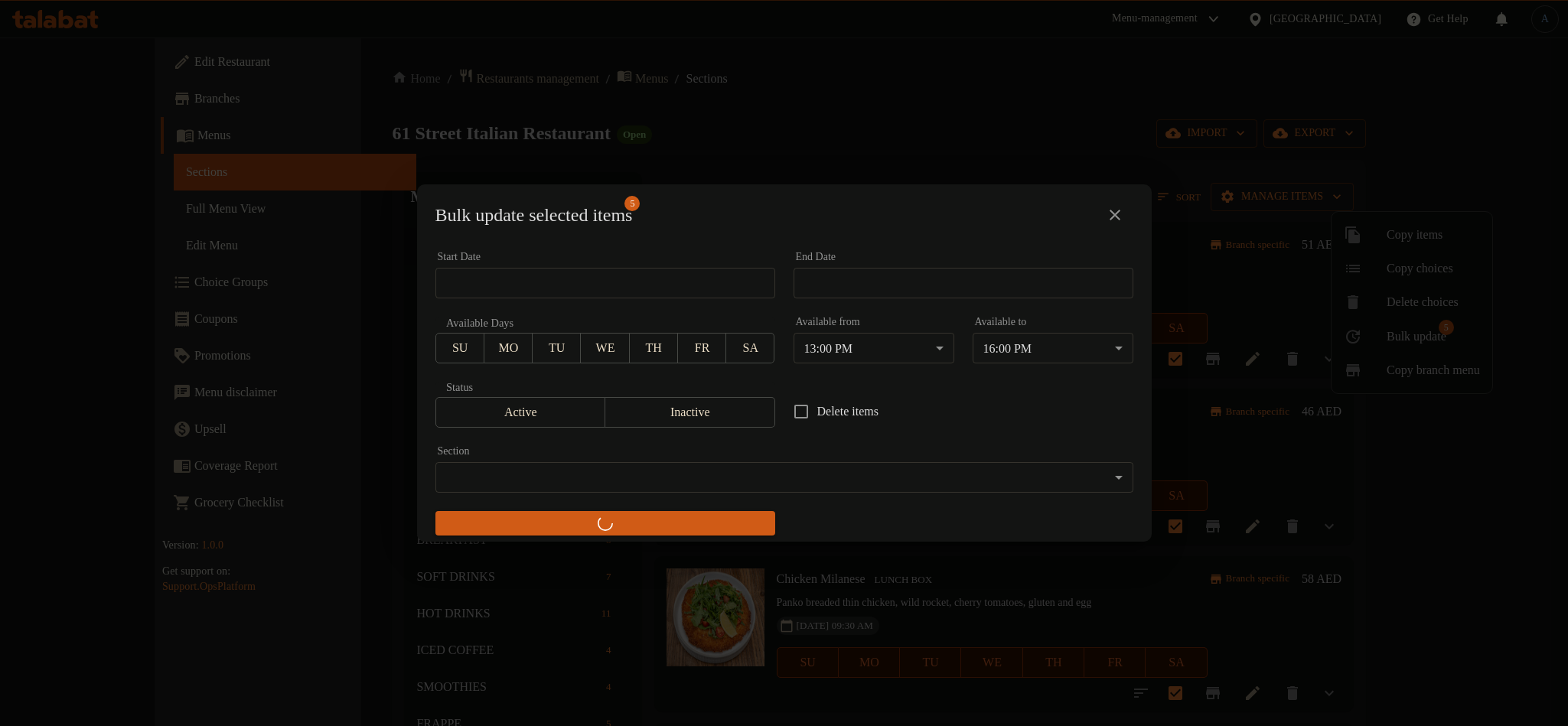
checkbox input "false"
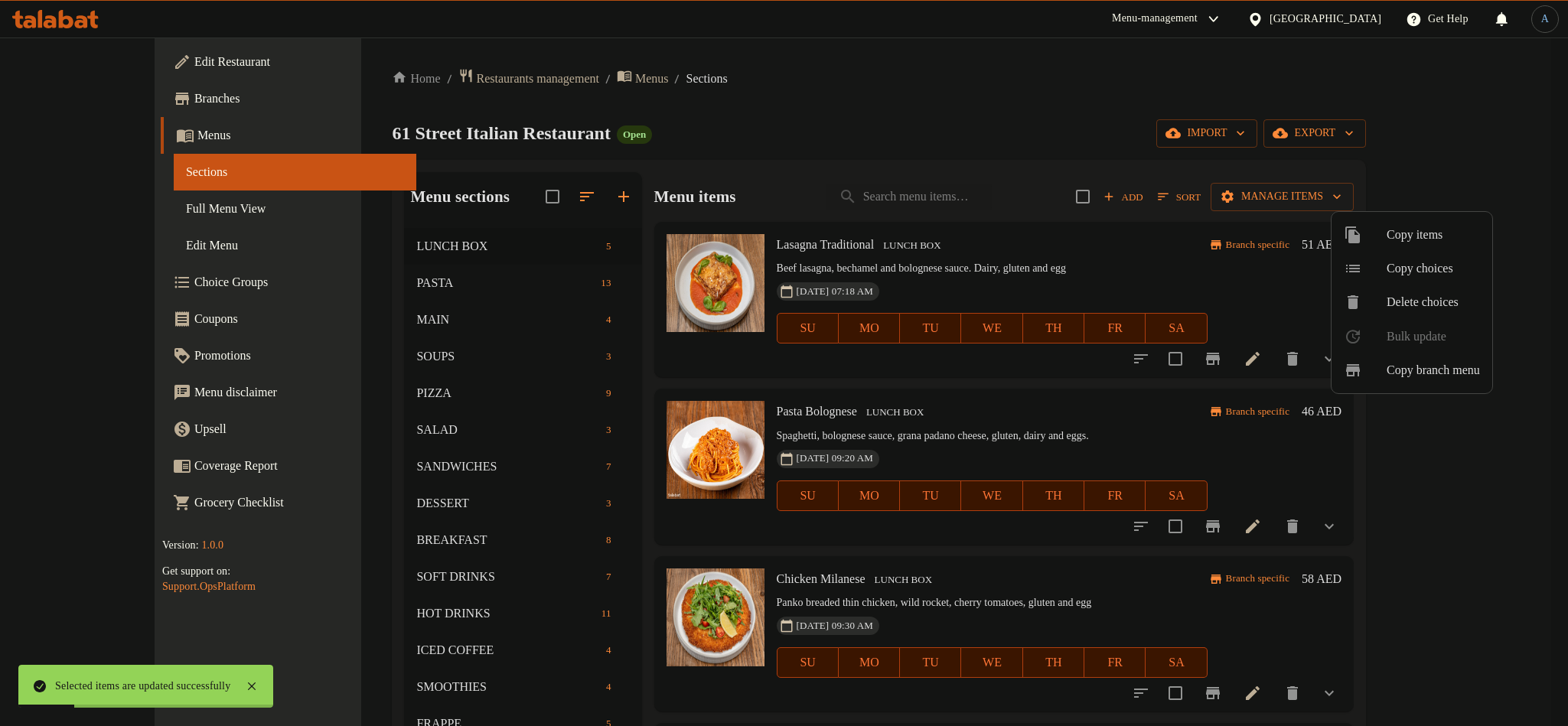
click at [889, 145] on div at bounding box center [784, 363] width 1568 height 726
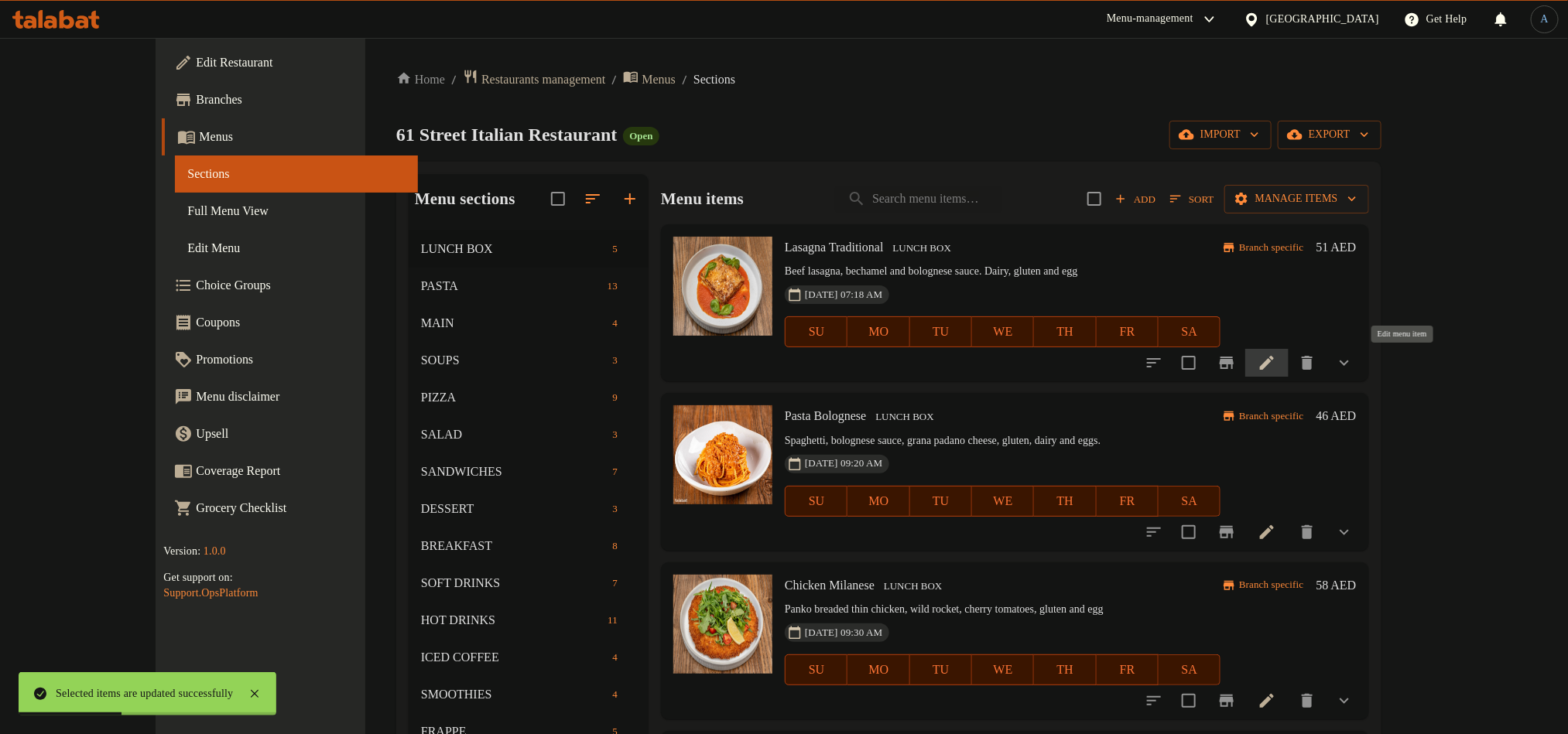
click at [1276, 362] on icon at bounding box center [1266, 362] width 18 height 18
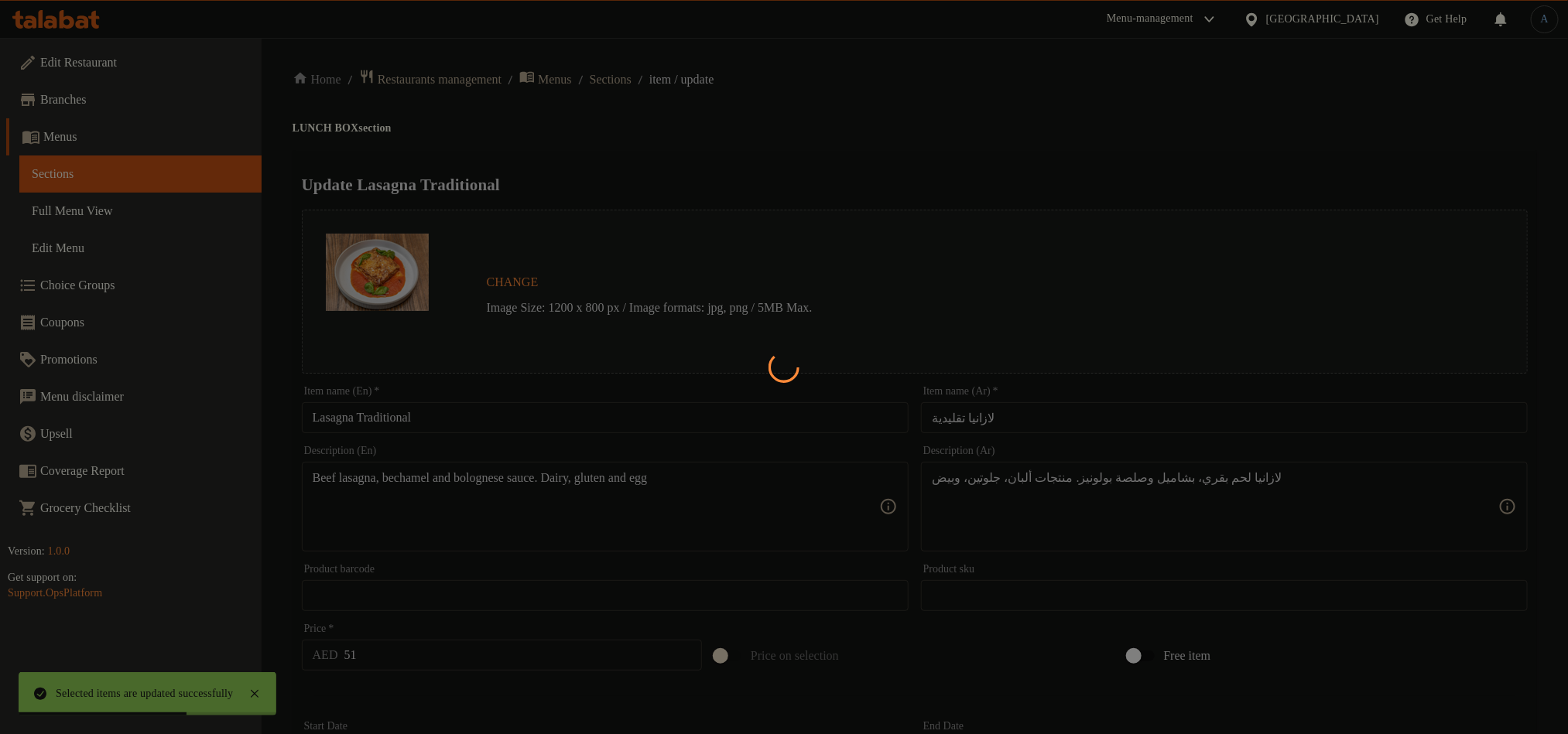
click at [643, 82] on div at bounding box center [784, 367] width 1568 height 734
click at [119, 218] on div at bounding box center [784, 367] width 1568 height 734
click at [1017, 154] on div at bounding box center [784, 367] width 1568 height 734
click at [68, 118] on div at bounding box center [784, 367] width 1568 height 734
click at [1100, 47] on div at bounding box center [784, 367] width 1568 height 734
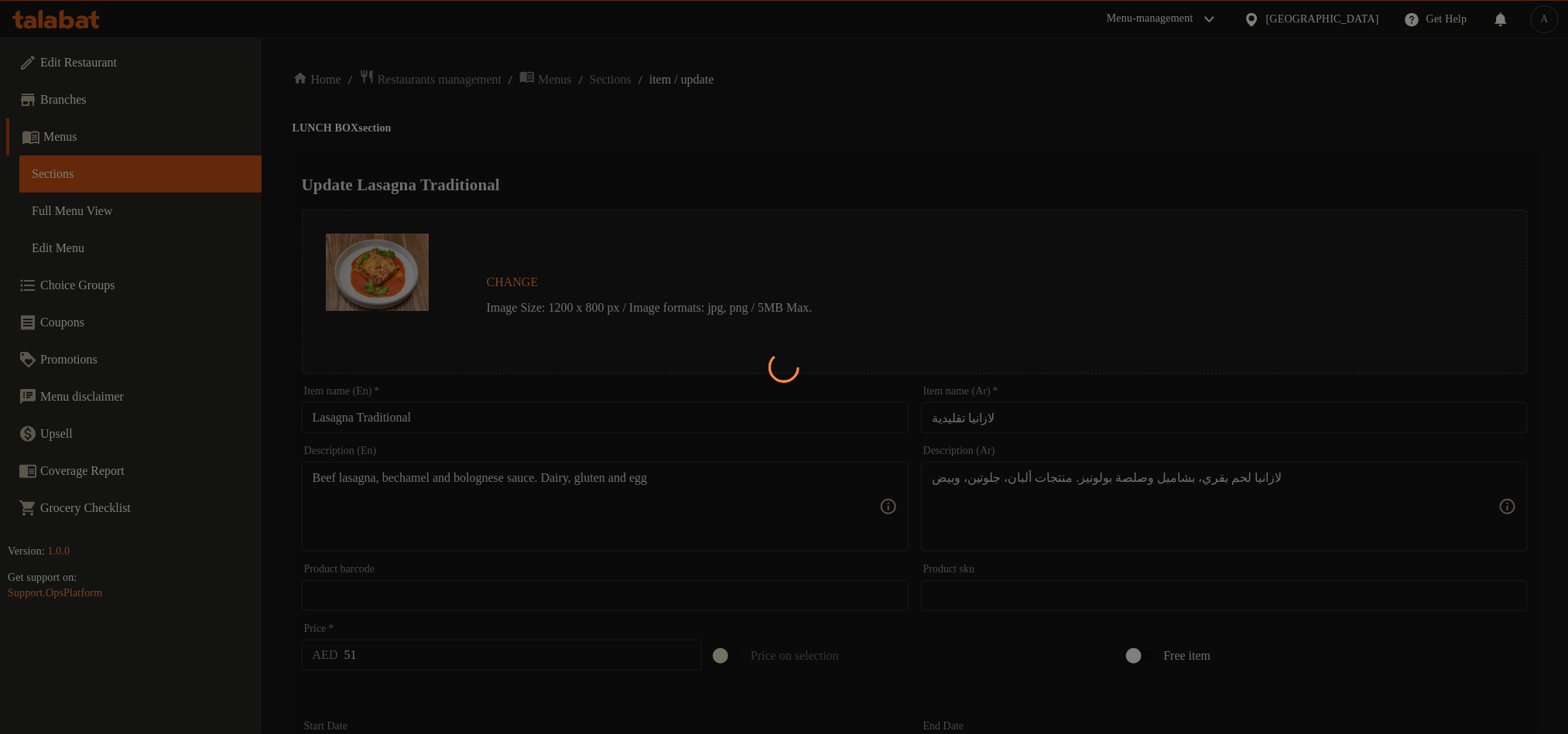
type input "أضف جوانبك"
type input "0"
type input "2"
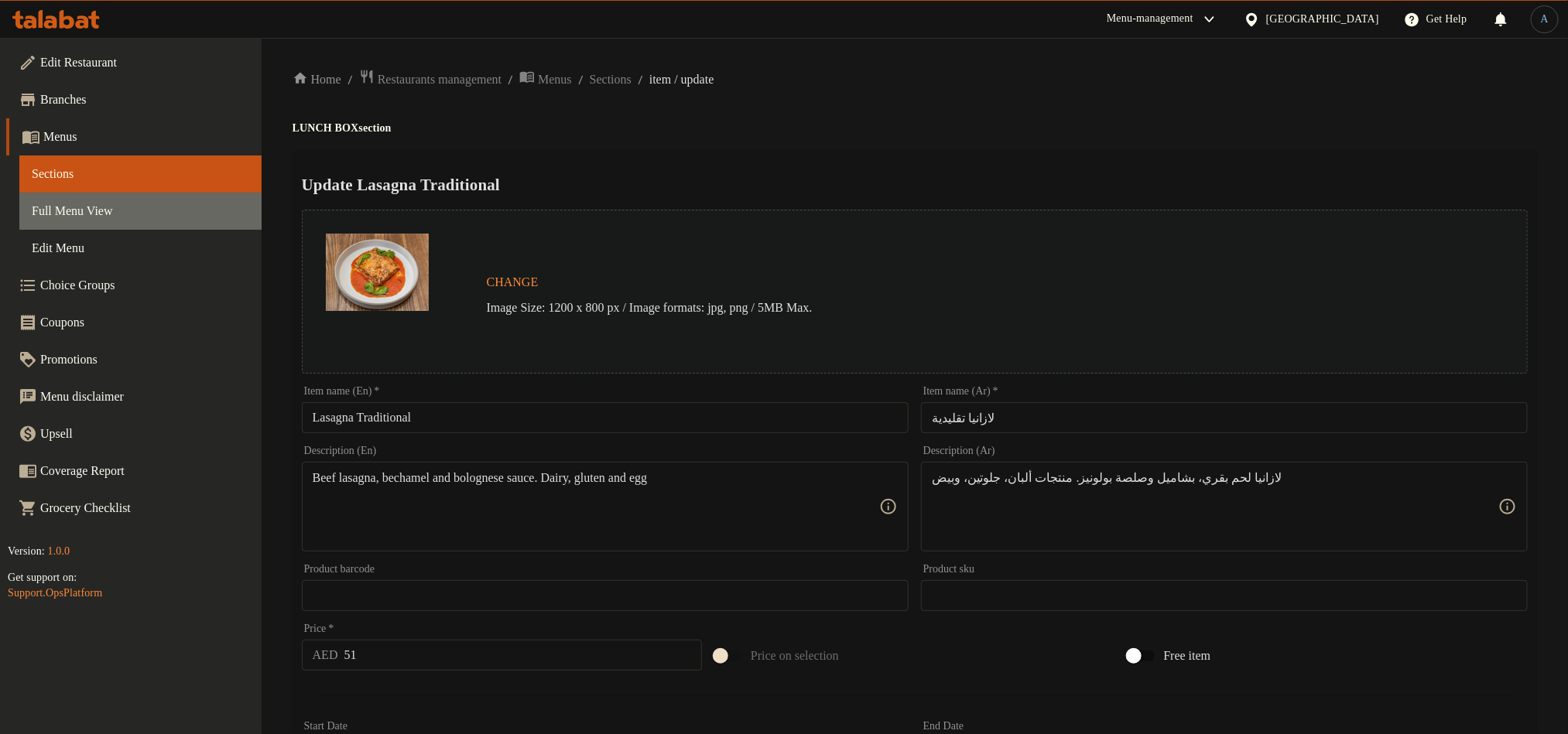
click at [97, 209] on span "Full Menu View" at bounding box center [140, 211] width 217 height 18
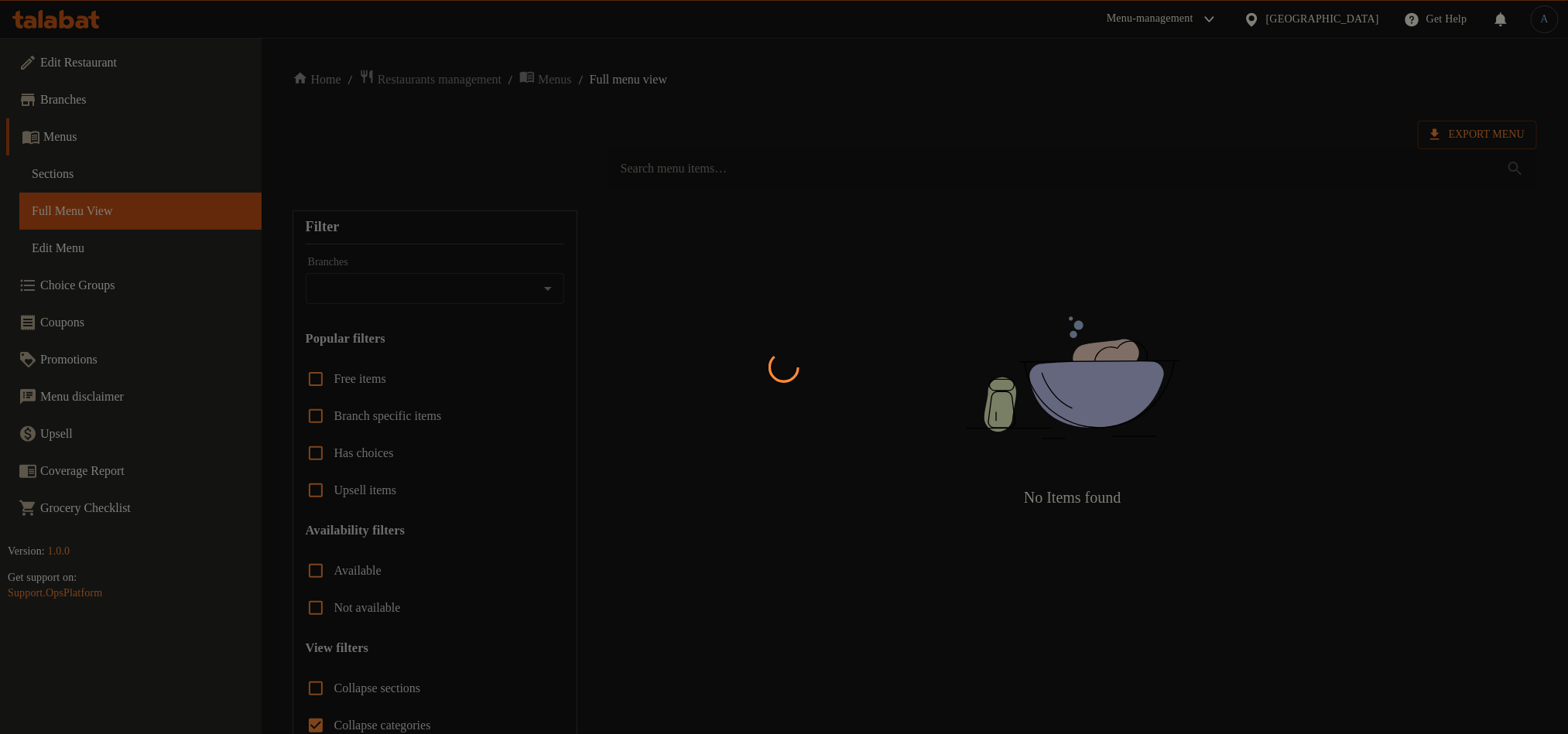
click at [978, 123] on div at bounding box center [784, 367] width 1568 height 734
click at [873, 117] on div at bounding box center [784, 367] width 1568 height 734
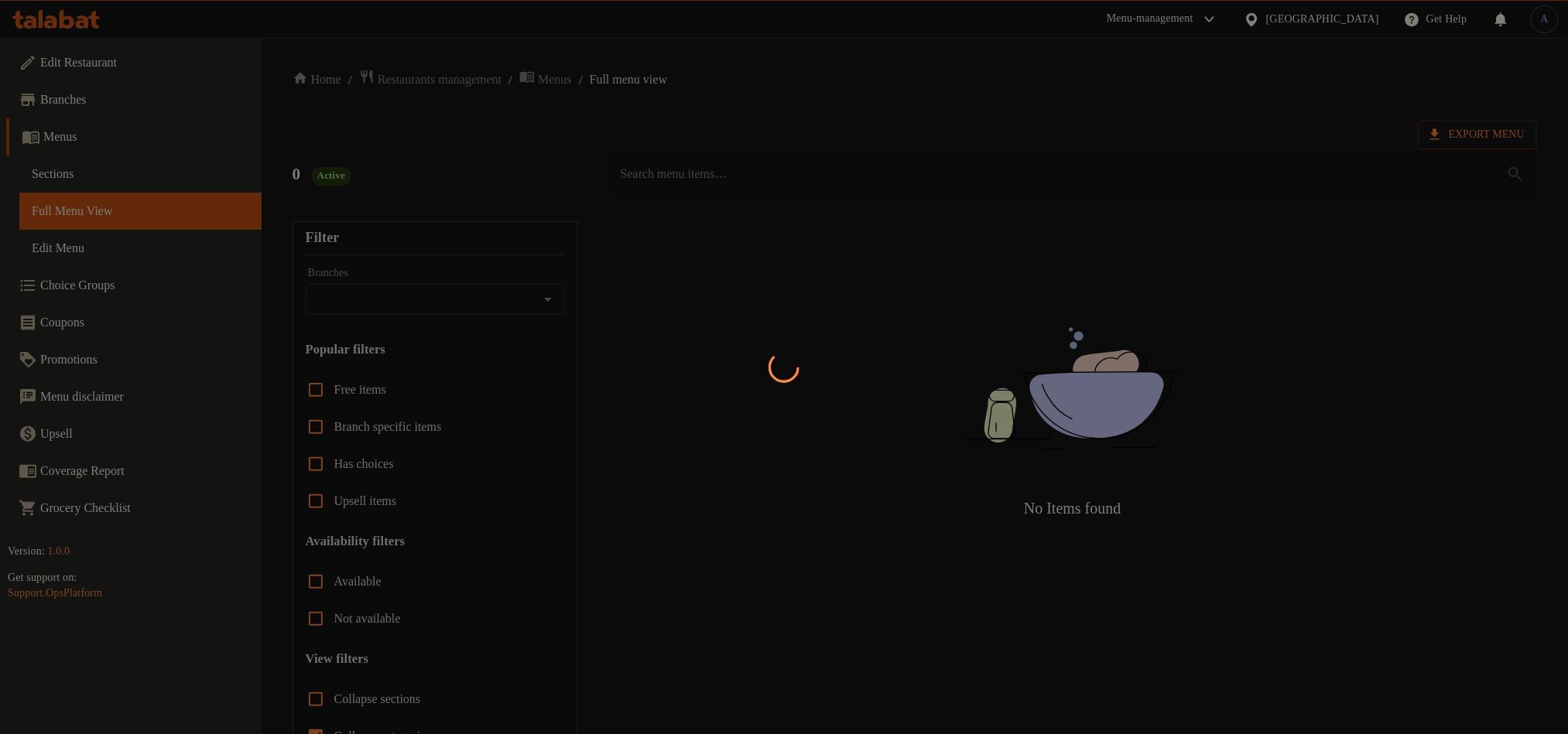
click at [815, 85] on div at bounding box center [784, 367] width 1568 height 734
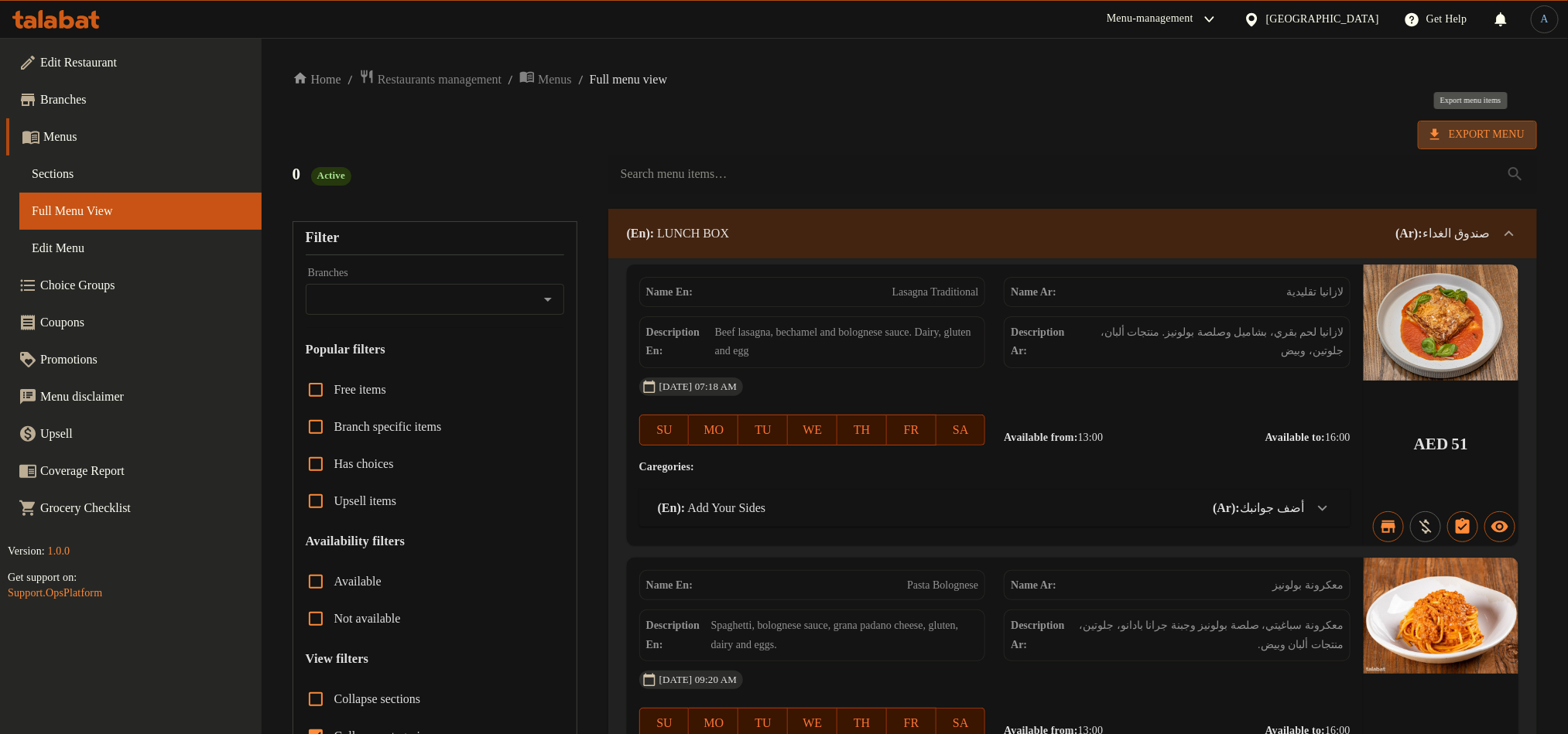
click at [1482, 135] on span "Export Menu" at bounding box center [1477, 134] width 95 height 19
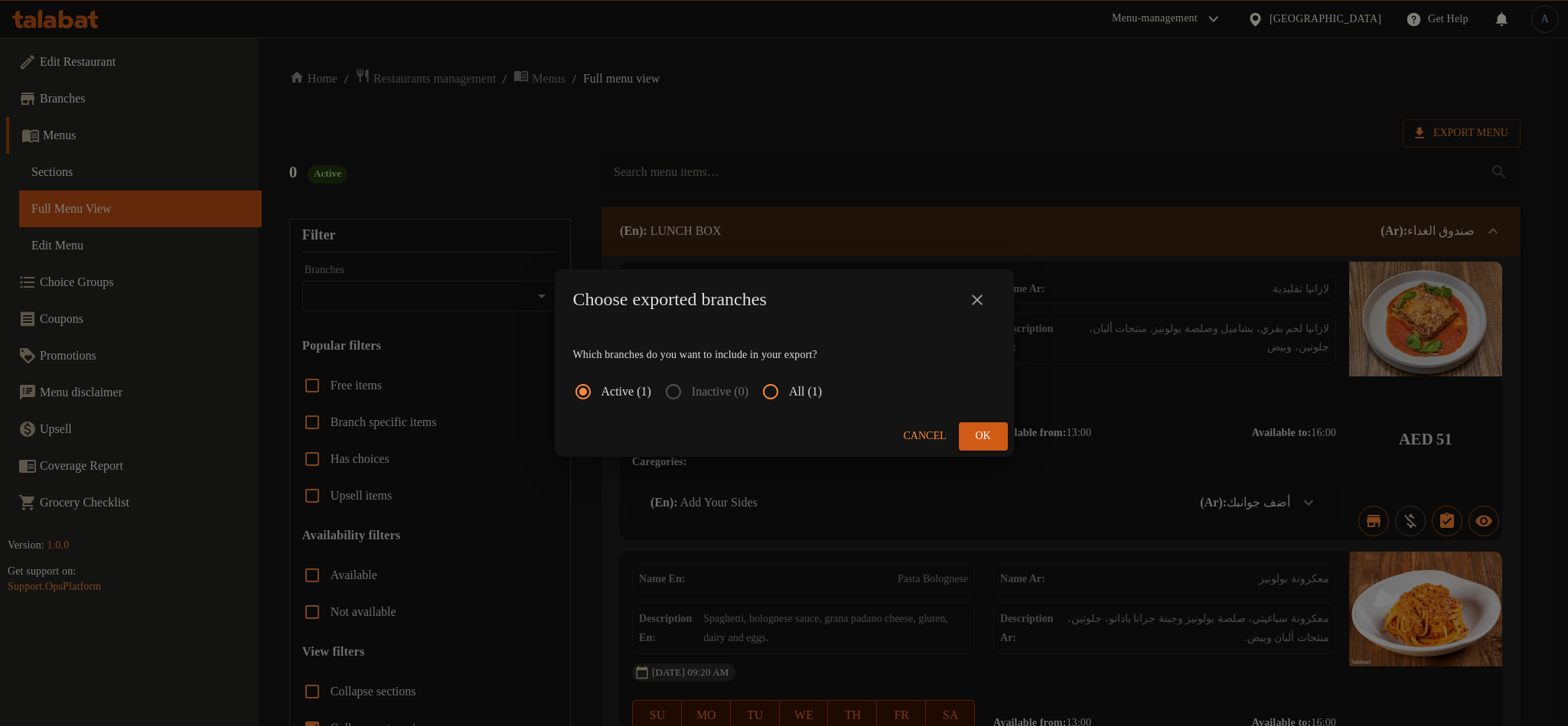
click at [789, 384] on input "All (1)" at bounding box center [771, 391] width 37 height 37
radio input "true"
click at [997, 434] on button "Ok" at bounding box center [984, 436] width 49 height 28
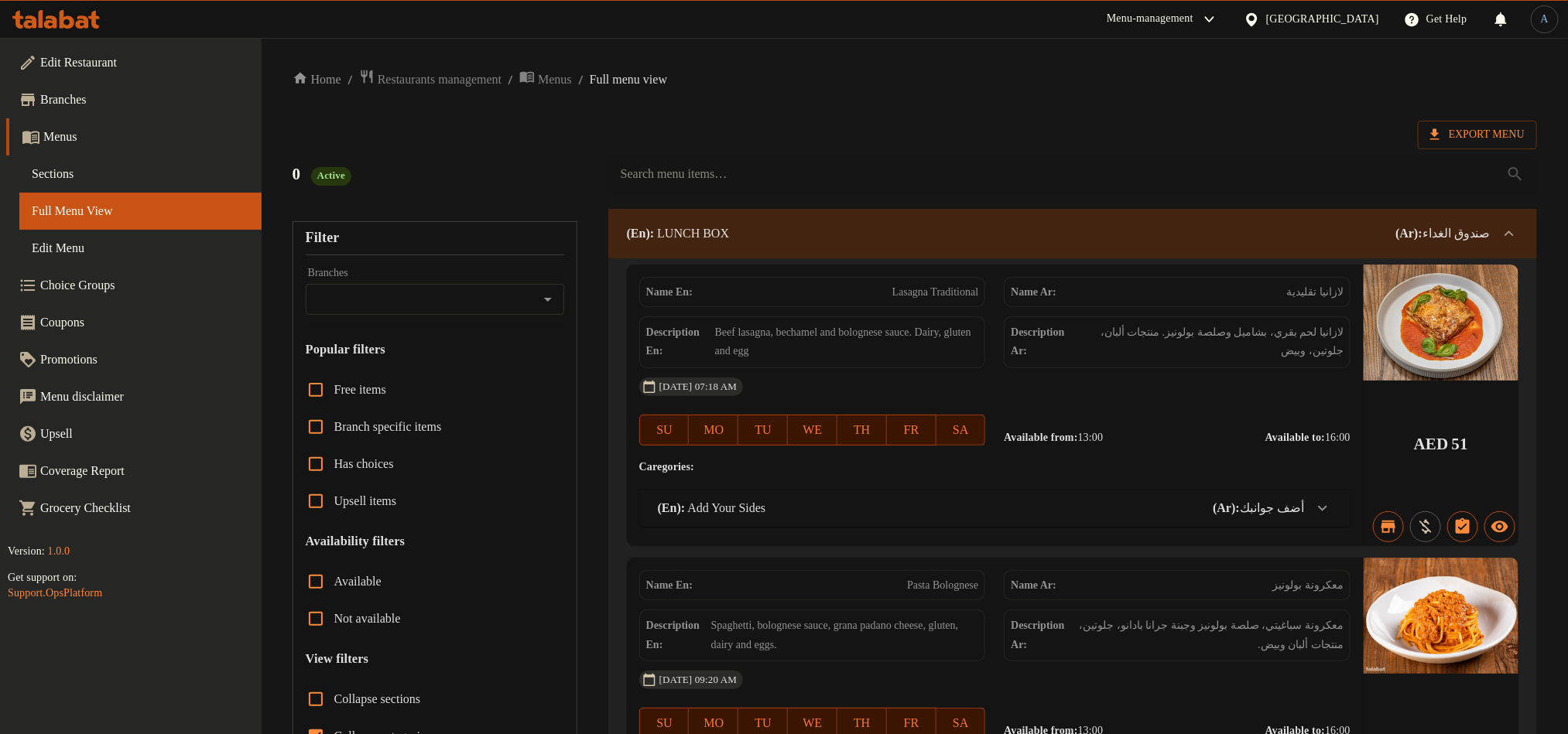
click at [806, 133] on div "Export Menu" at bounding box center [914, 134] width 1244 height 28
drag, startPoint x: 823, startPoint y: 143, endPoint x: 777, endPoint y: 161, distance: 49.4
click at [823, 143] on div "0 Active" at bounding box center [914, 174] width 1263 height 69
click at [831, 140] on div "0 Active" at bounding box center [914, 174] width 1263 height 69
click at [466, 84] on span "Restaurants management" at bounding box center [439, 79] width 124 height 18
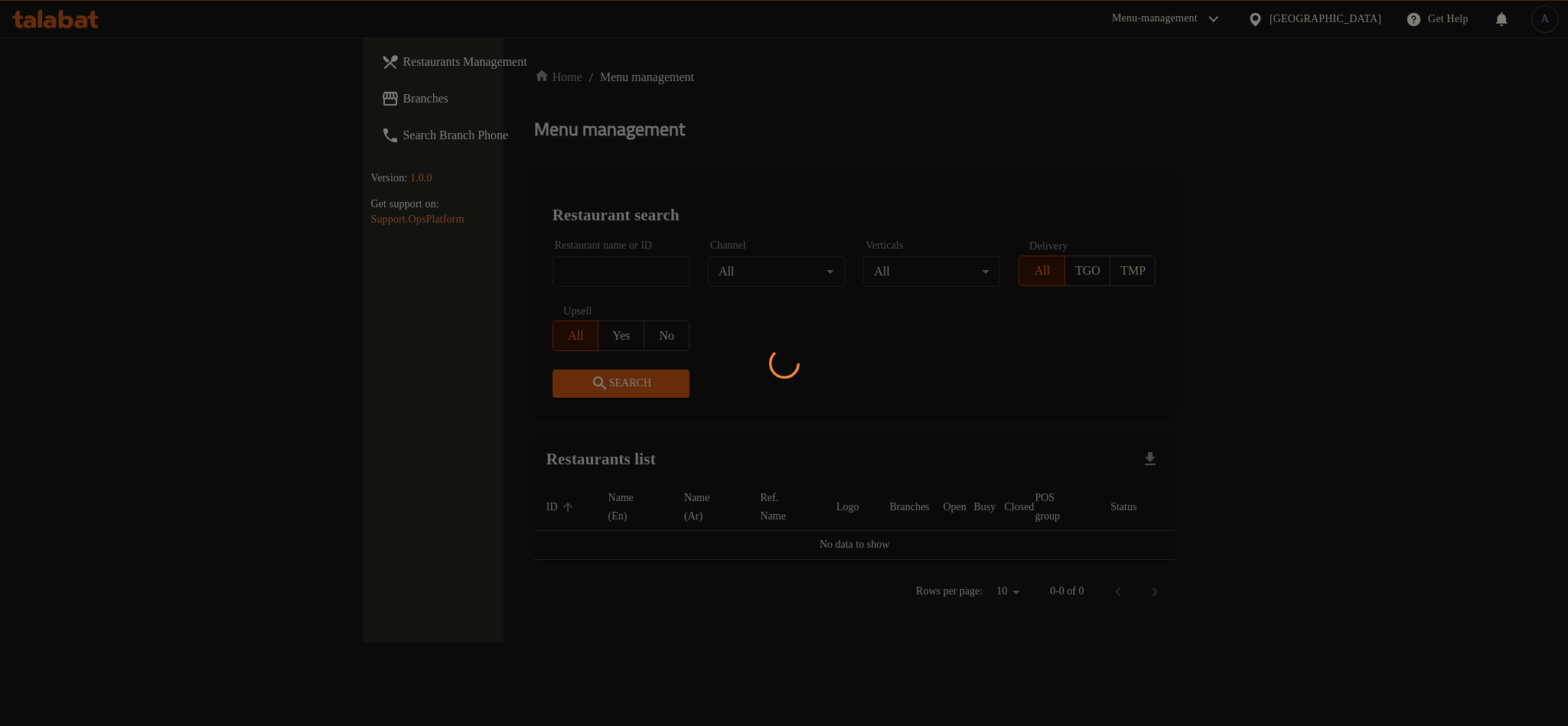
click at [615, 137] on div at bounding box center [784, 363] width 1568 height 726
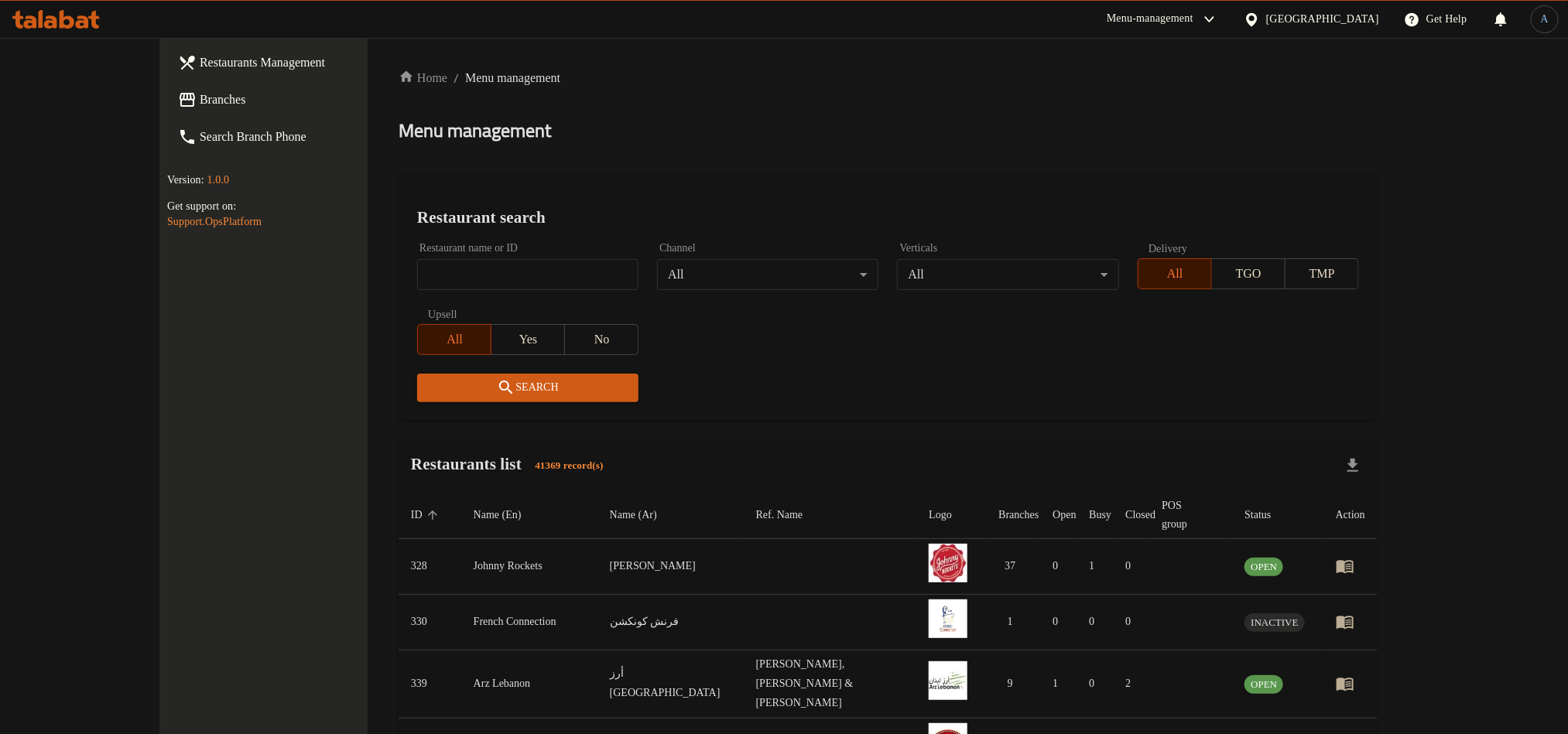
click at [200, 105] on span "Branches" at bounding box center [305, 100] width 209 height 18
